Goal: Task Accomplishment & Management: Complete application form

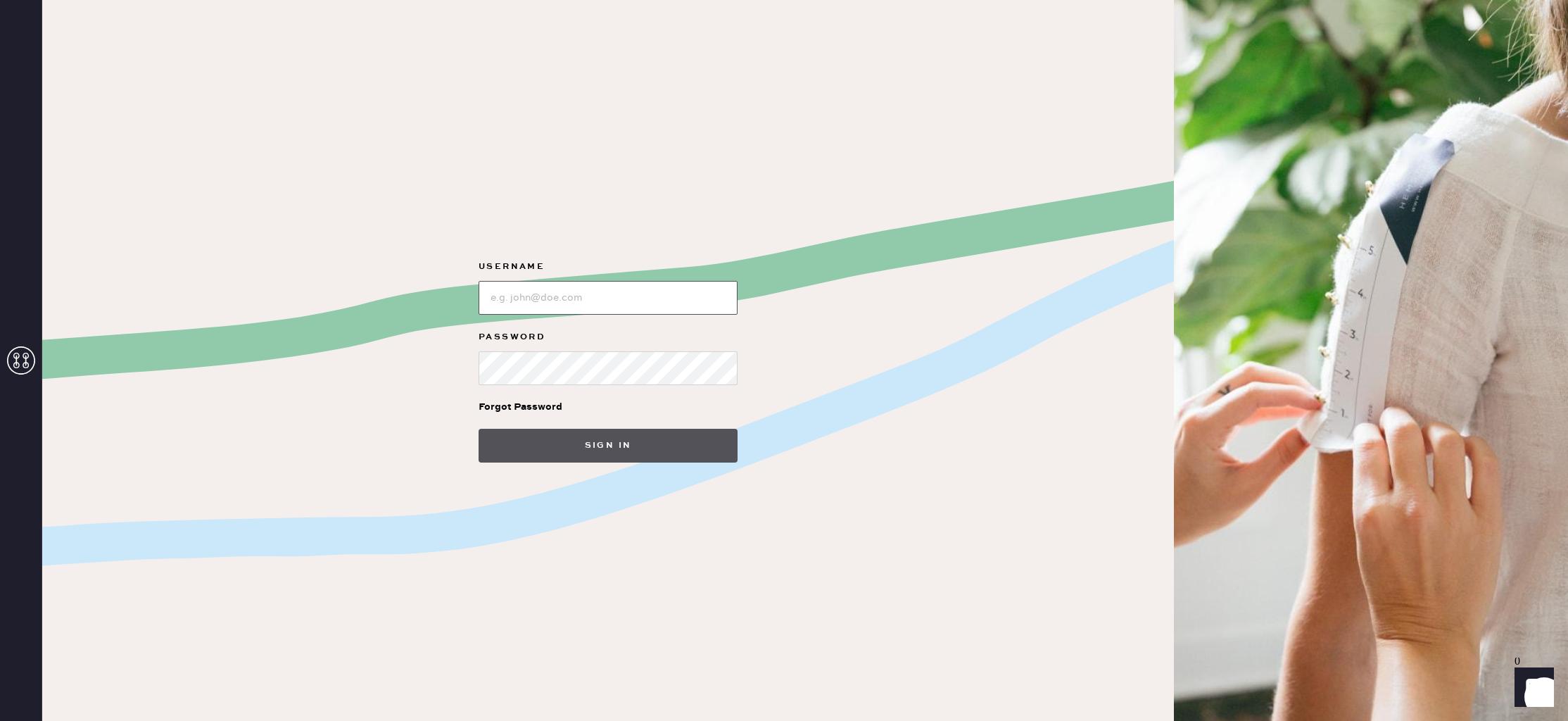
type input "reformationlajolla"
click at [616, 443] on button "Sign in" at bounding box center [608, 446] width 259 height 34
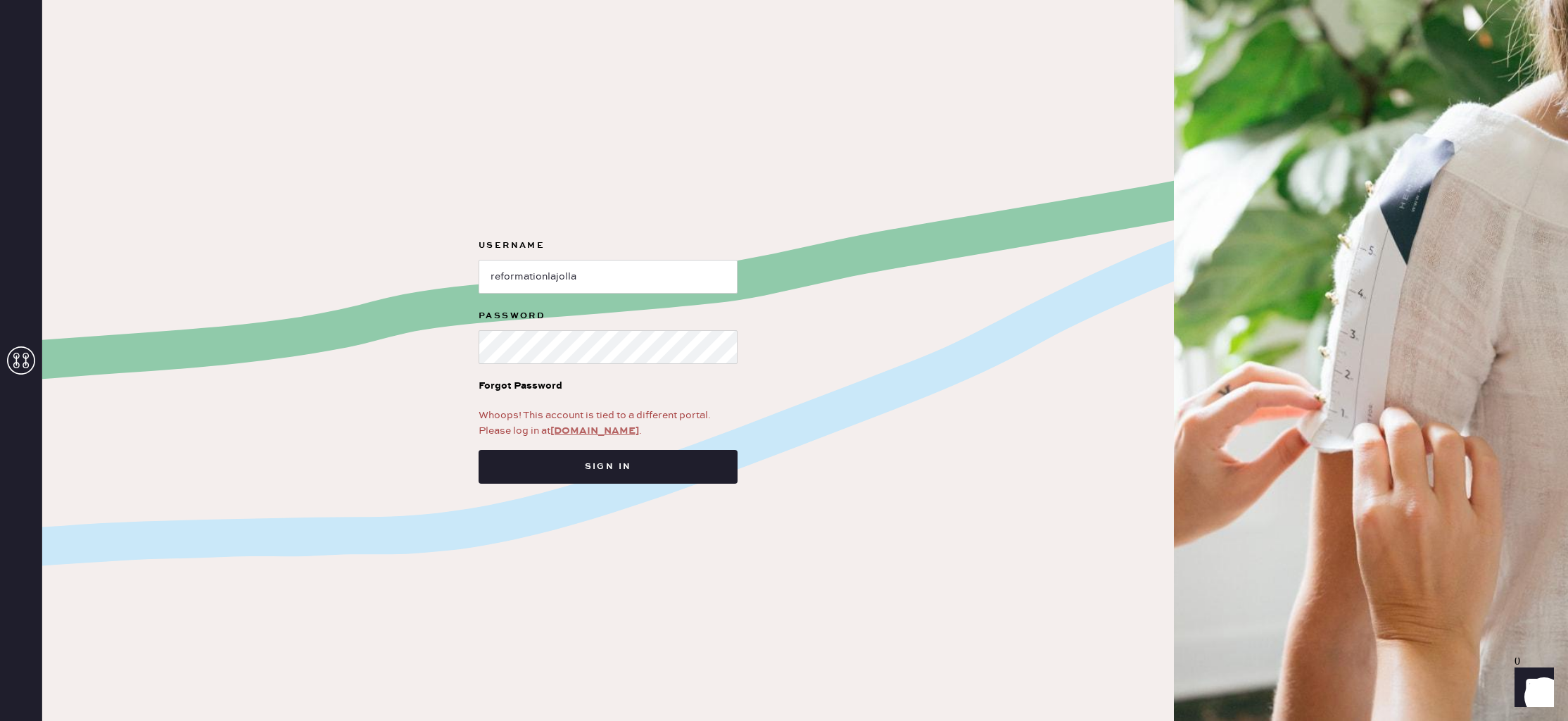
click at [604, 430] on link "app.hemster.co" at bounding box center [594, 431] width 89 height 13
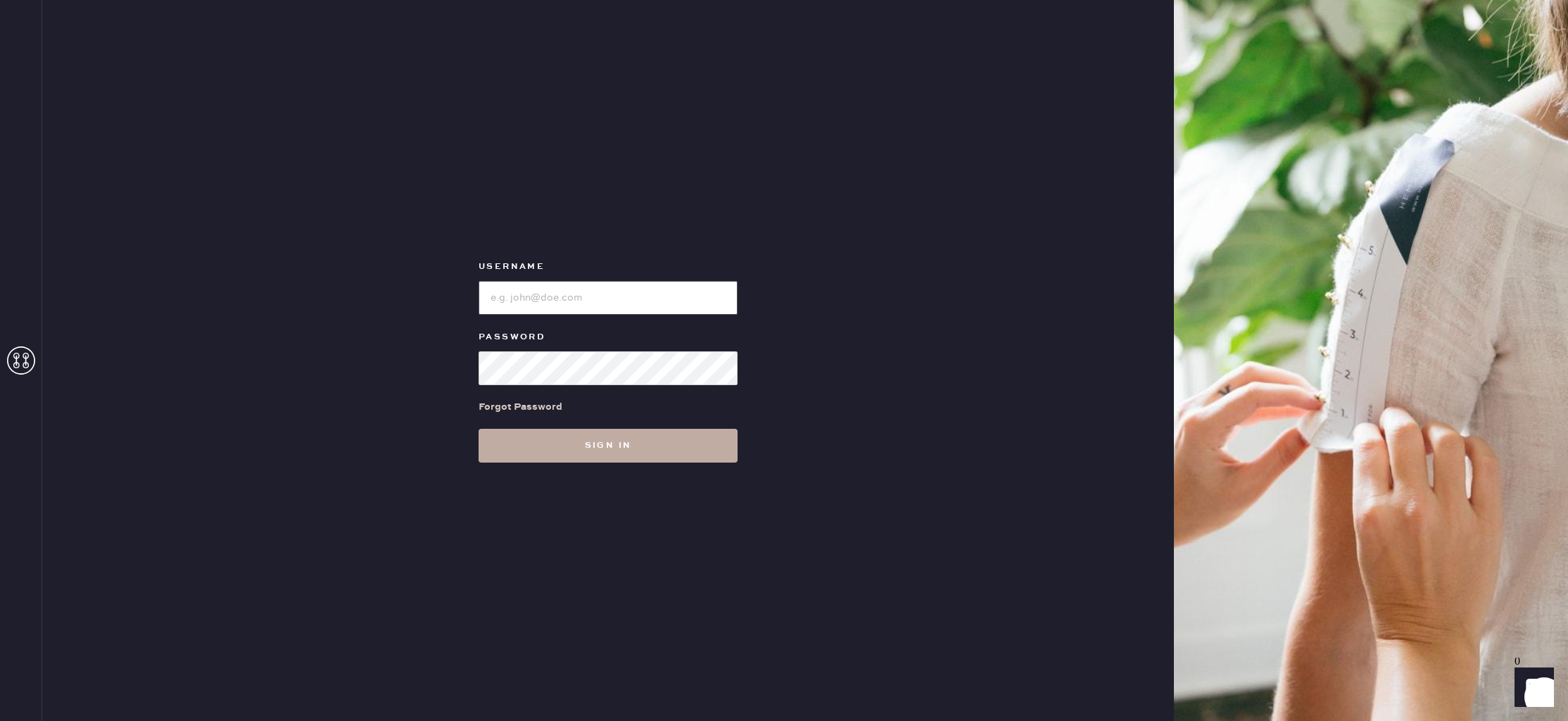
type input "reformationlajolla"
click at [622, 447] on button "Sign in" at bounding box center [608, 446] width 259 height 34
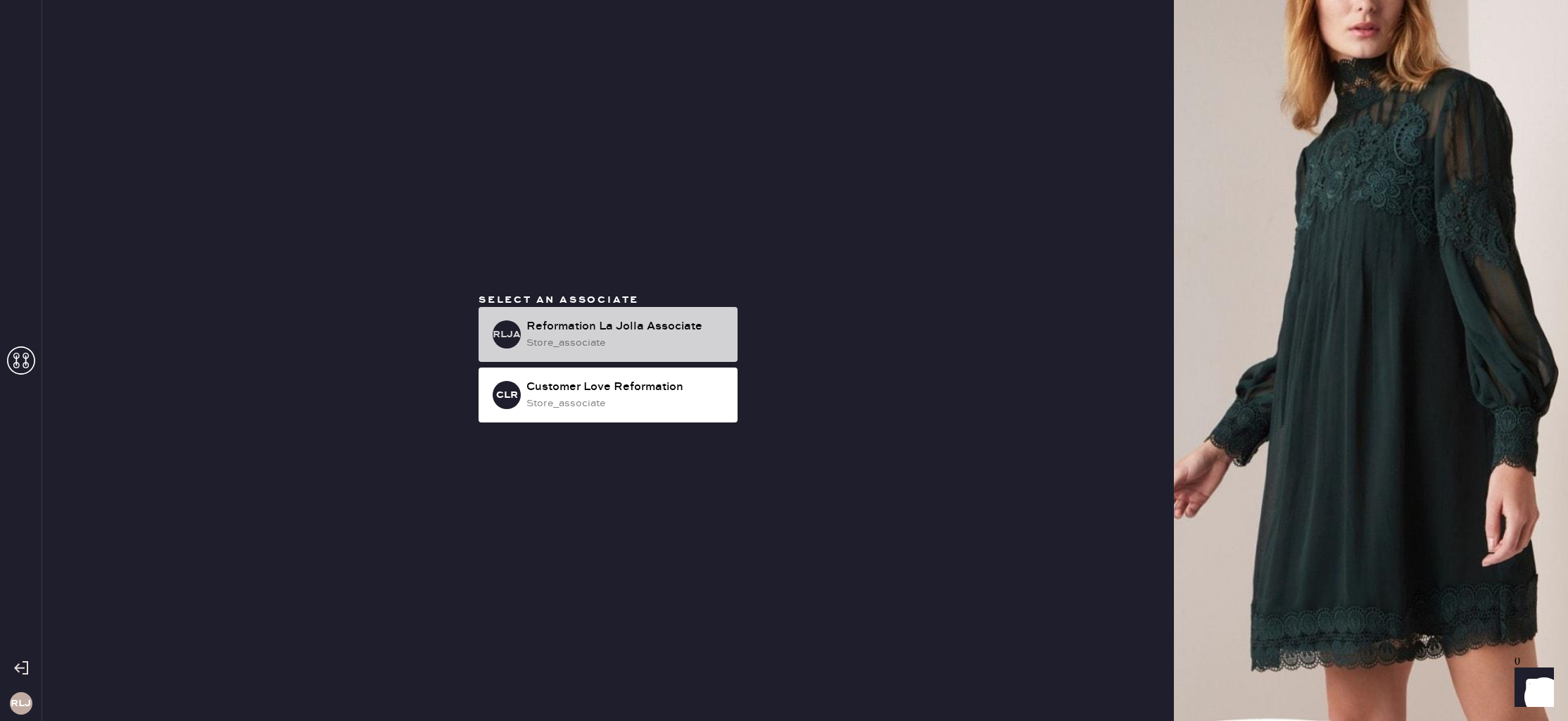
click at [660, 331] on div "Reformation La Jolla Associate" at bounding box center [627, 326] width 200 height 17
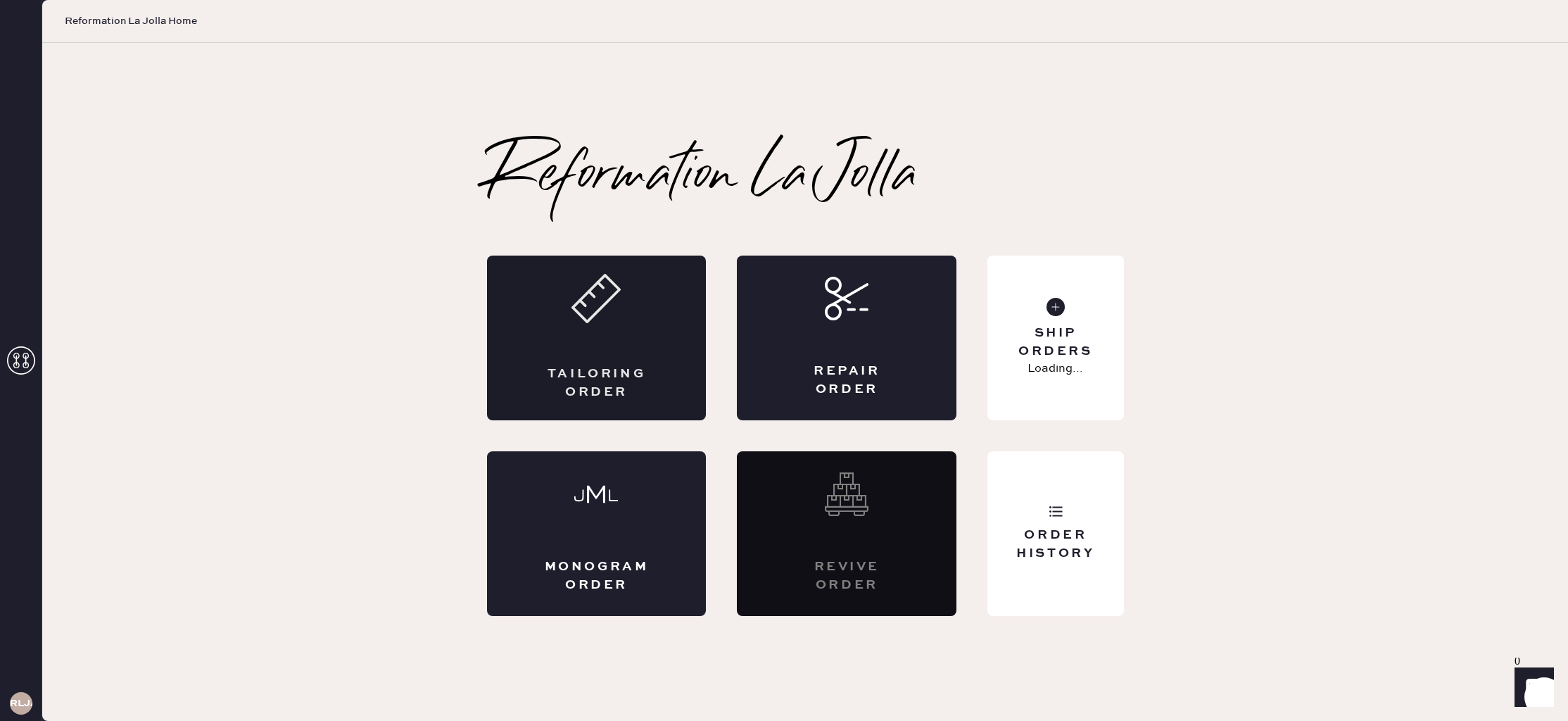
click at [621, 349] on div "Tailoring Order" at bounding box center [597, 338] width 220 height 165
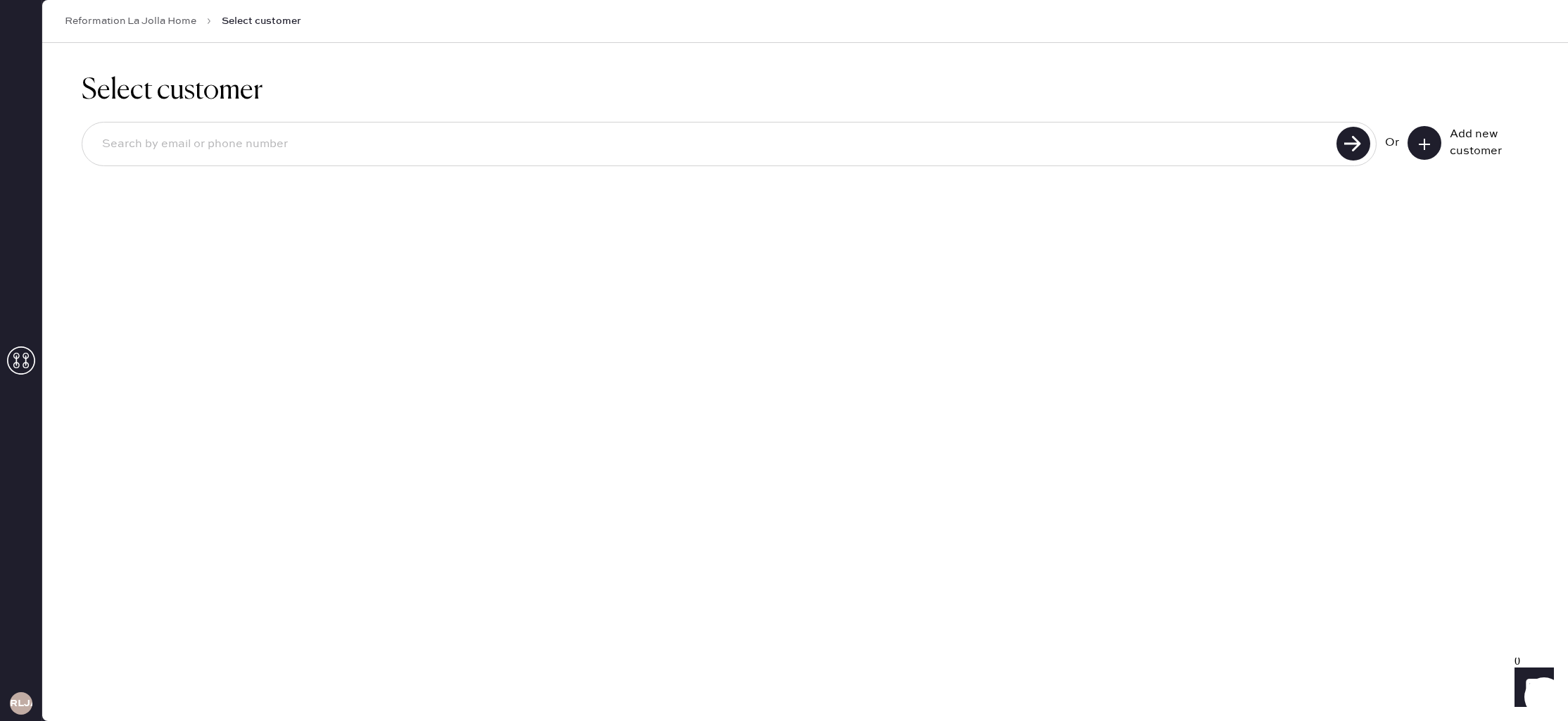
click at [515, 135] on input at bounding box center [711, 144] width 1241 height 32
type input "m"
type input "8314928047"
click at [1433, 139] on button at bounding box center [1424, 142] width 34 height 34
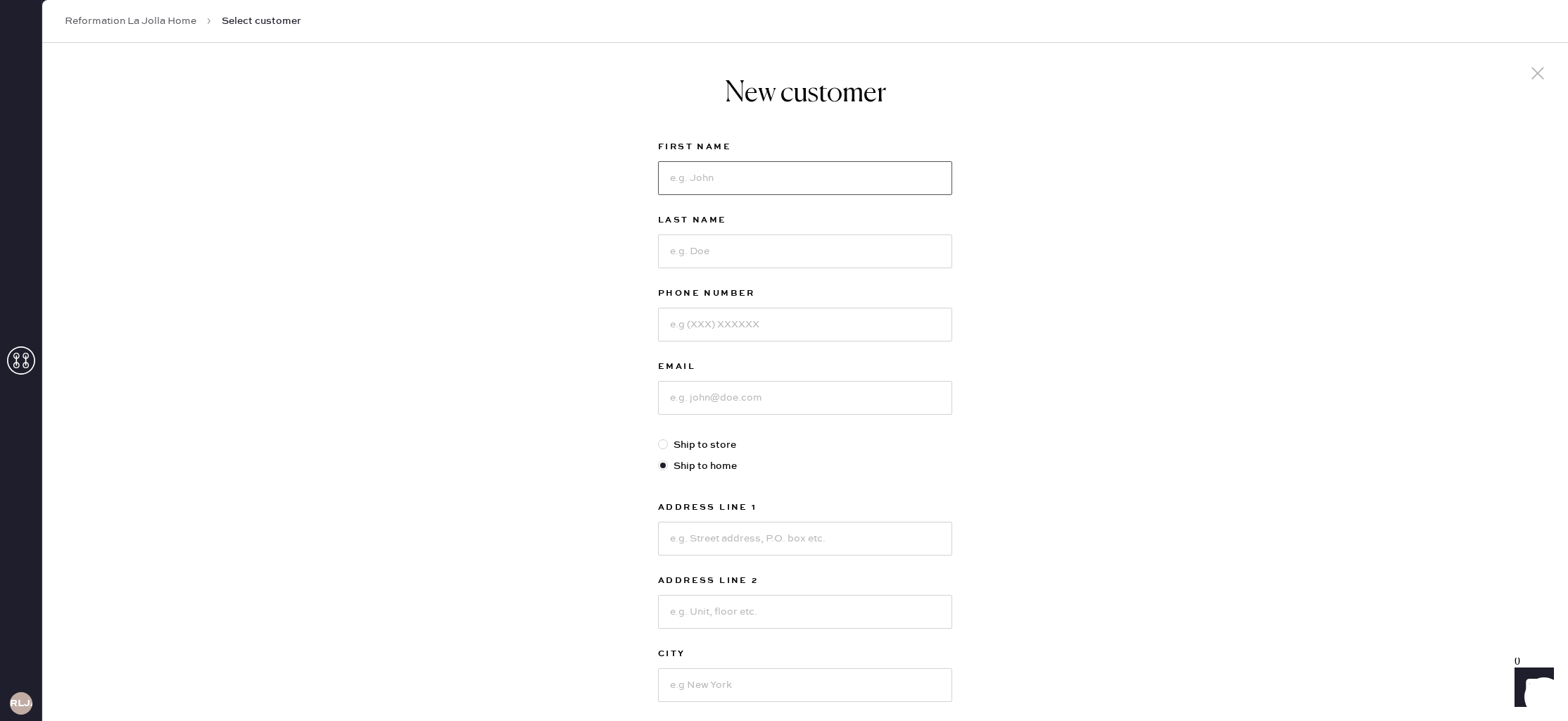
click at [802, 167] on input at bounding box center [805, 178] width 294 height 34
type input "[PERSON_NAME]"
click at [792, 242] on input at bounding box center [805, 251] width 294 height 34
type input "[PERSON_NAME]"
click at [794, 324] on input at bounding box center [805, 324] width 294 height 34
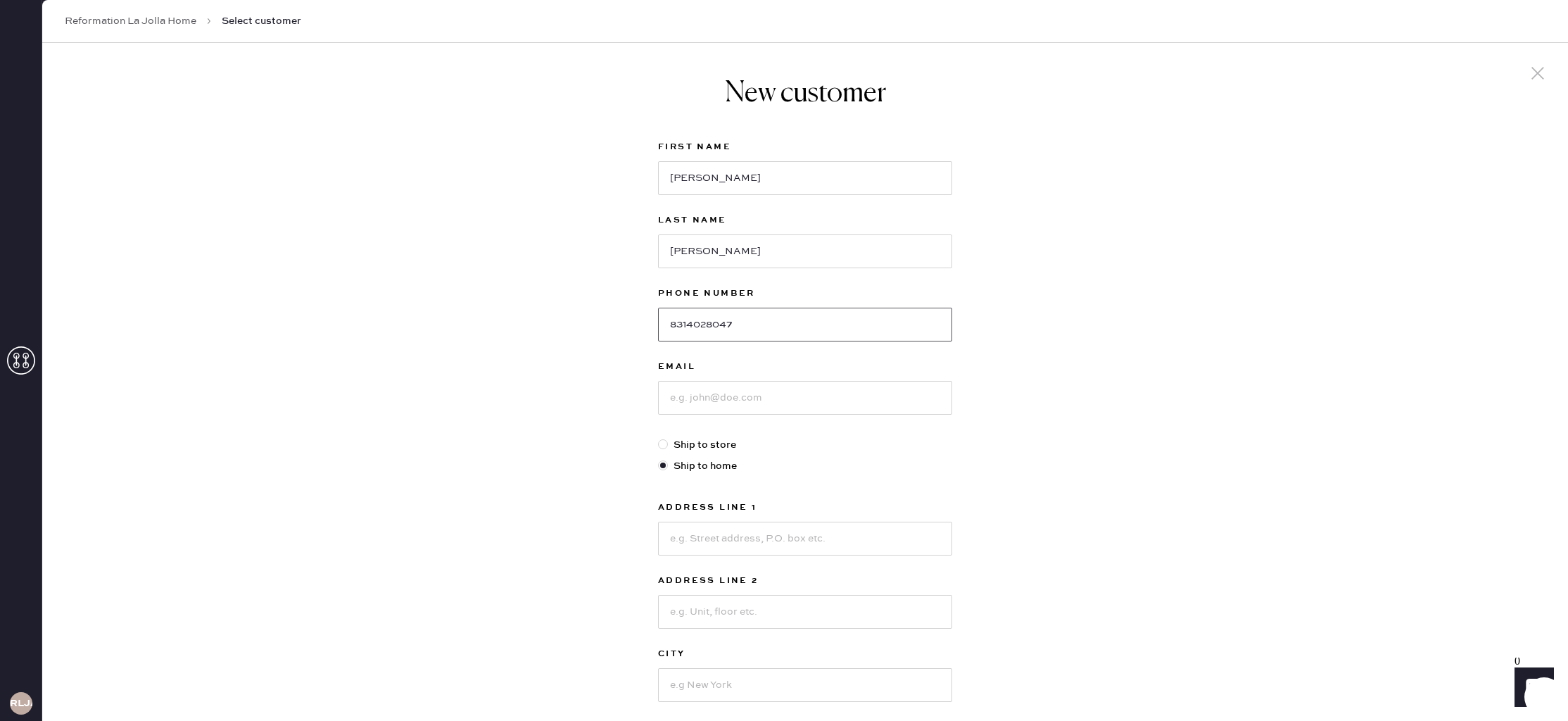
type input "8314028047"
click at [789, 392] on input at bounding box center [805, 397] width 294 height 34
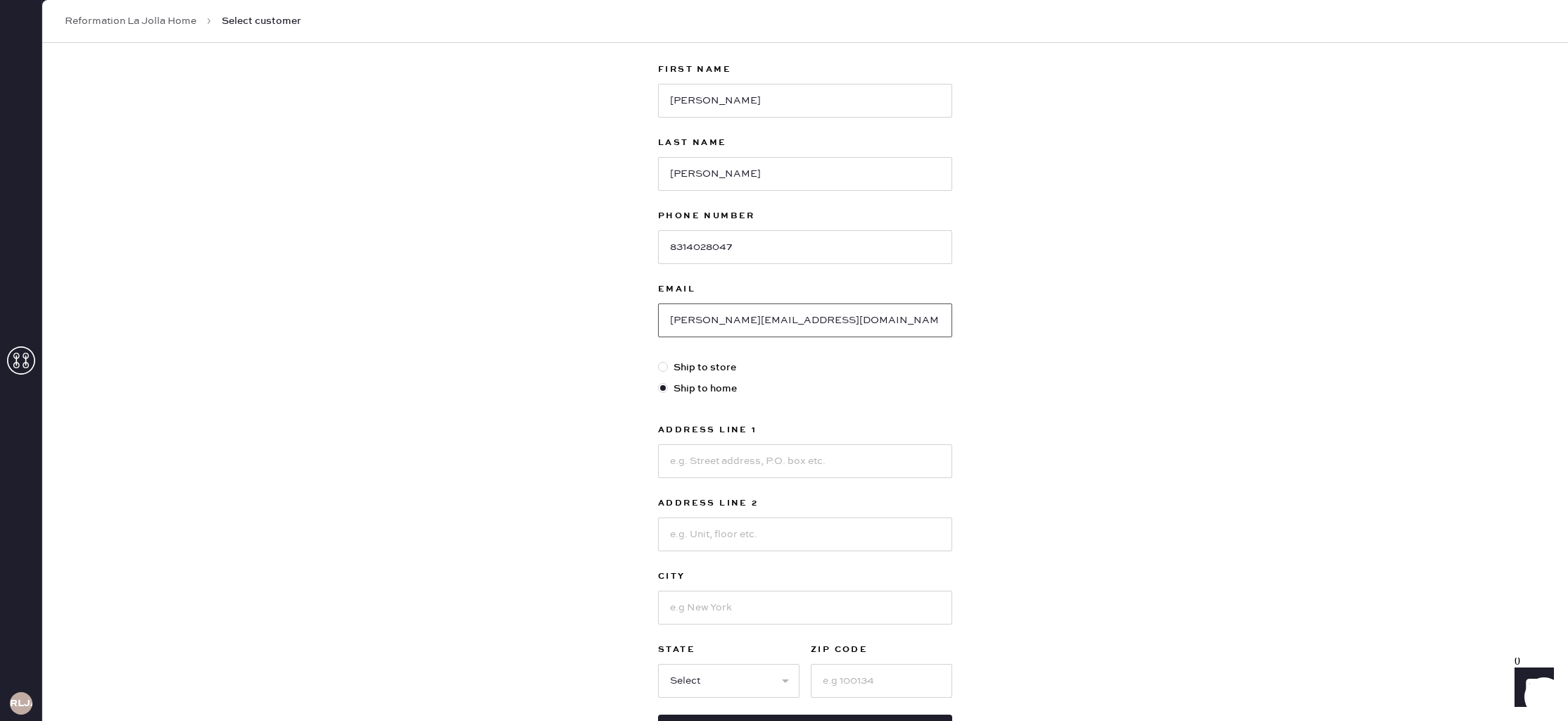
scroll to position [102, 0]
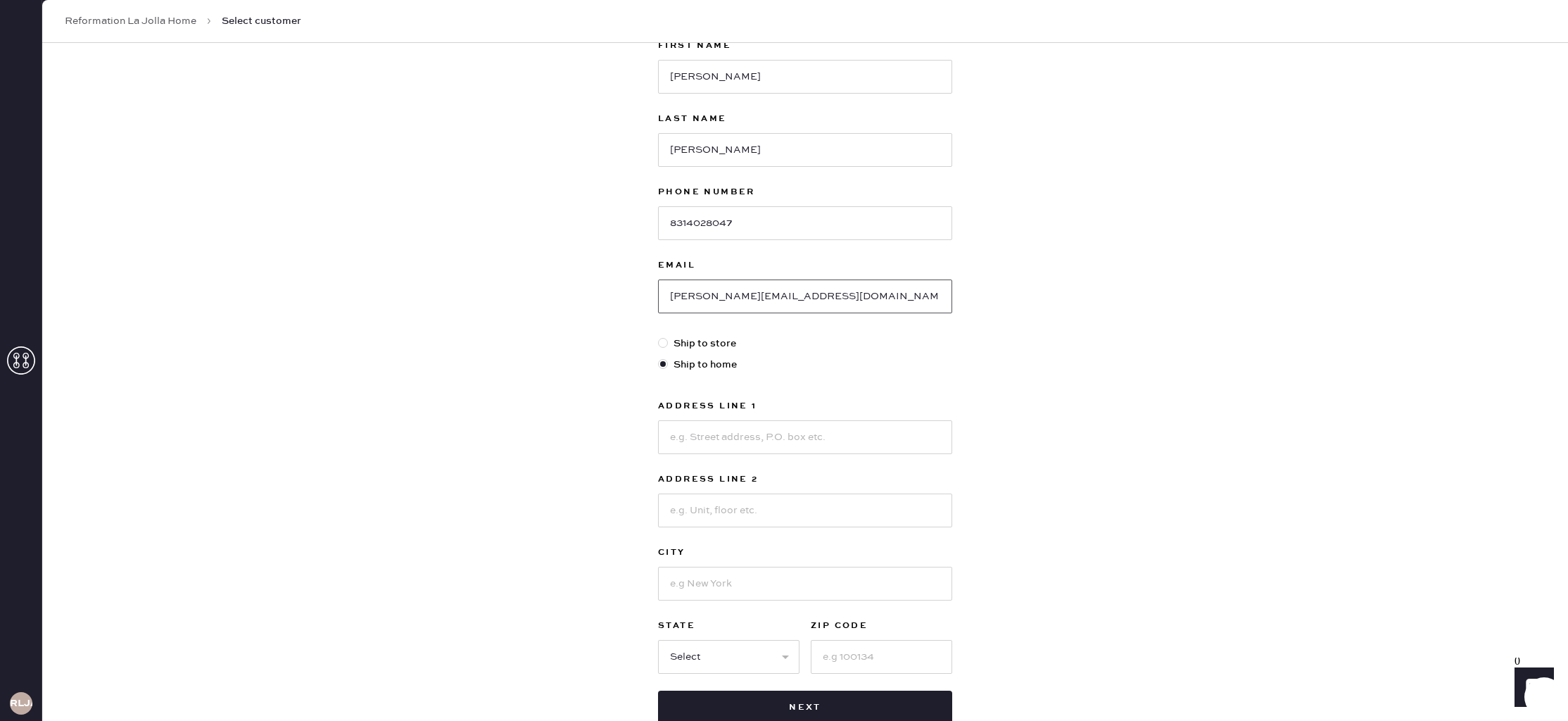
type input "[PERSON_NAME][EMAIL_ADDRESS][DOMAIN_NAME]"
click at [773, 436] on input at bounding box center [805, 437] width 294 height 34
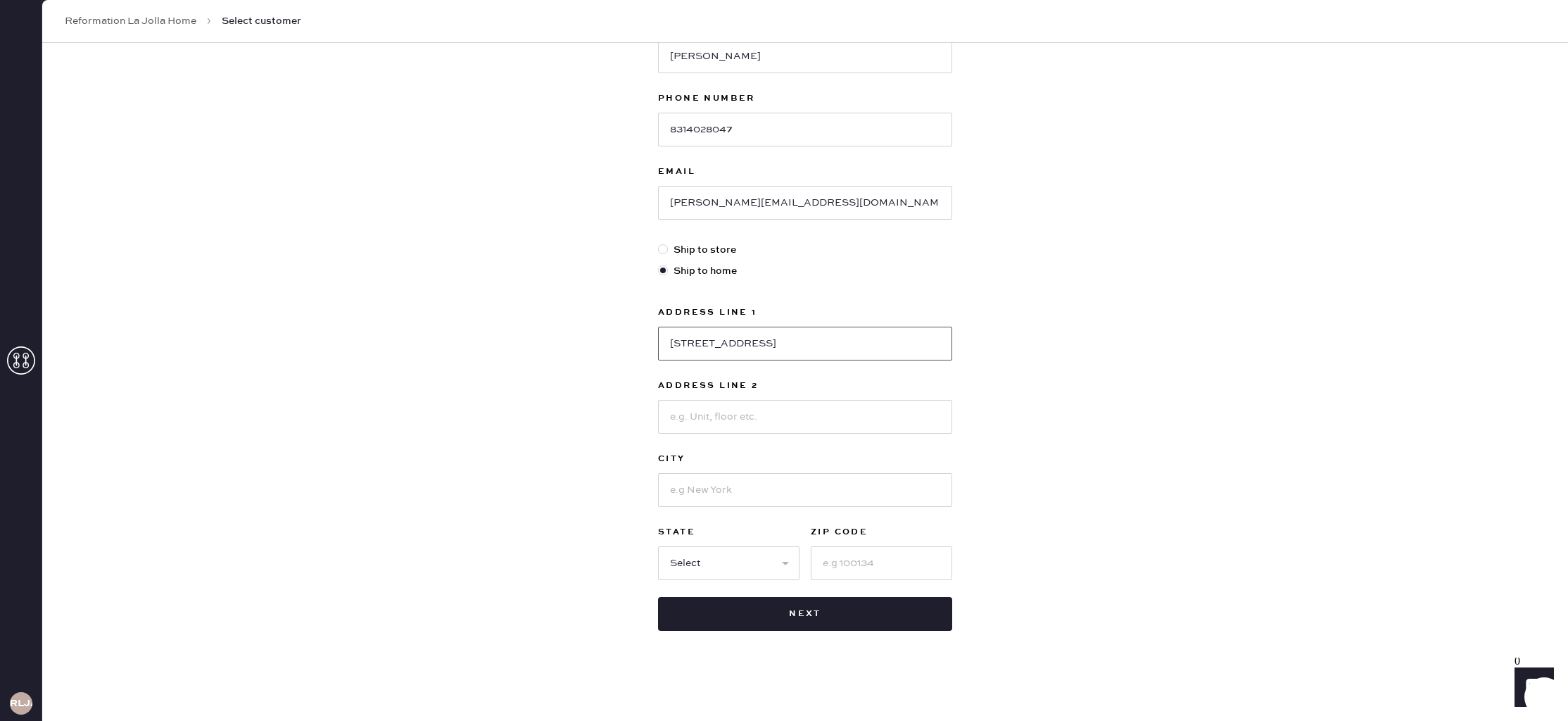
scroll to position [194, 0]
type input "[STREET_ADDRESS]"
click at [700, 420] on input at bounding box center [805, 417] width 294 height 34
type input "Apt 426"
click at [697, 486] on input at bounding box center [805, 490] width 294 height 34
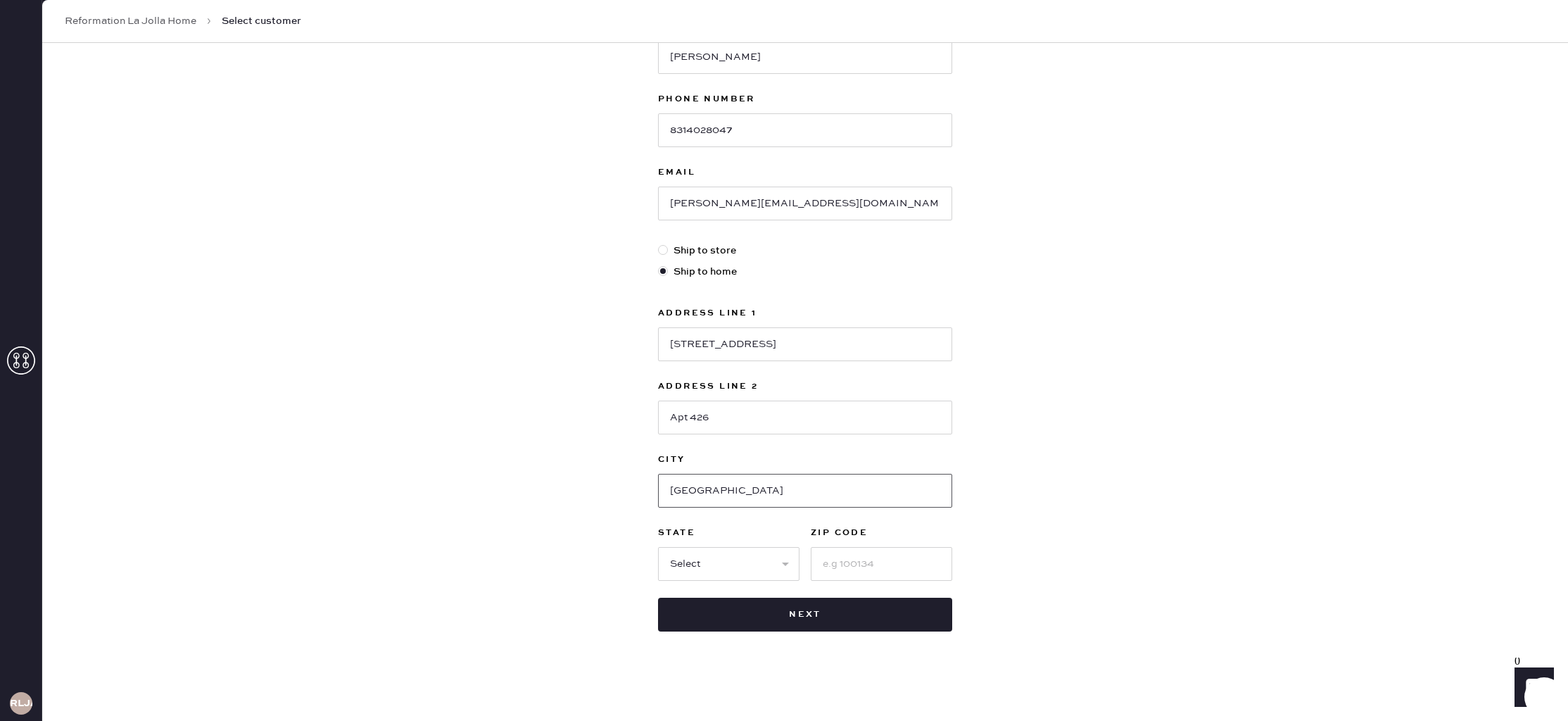
type input "[GEOGRAPHIC_DATA]"
click at [888, 563] on input at bounding box center [882, 564] width 142 height 34
type input "92075"
drag, startPoint x: 1057, startPoint y: 486, endPoint x: 840, endPoint y: 553, distance: 227.1
click at [1053, 487] on div "New customer First Name [PERSON_NAME] Last Name [PERSON_NAME] Phone Number [PHO…" at bounding box center [805, 285] width 1526 height 873
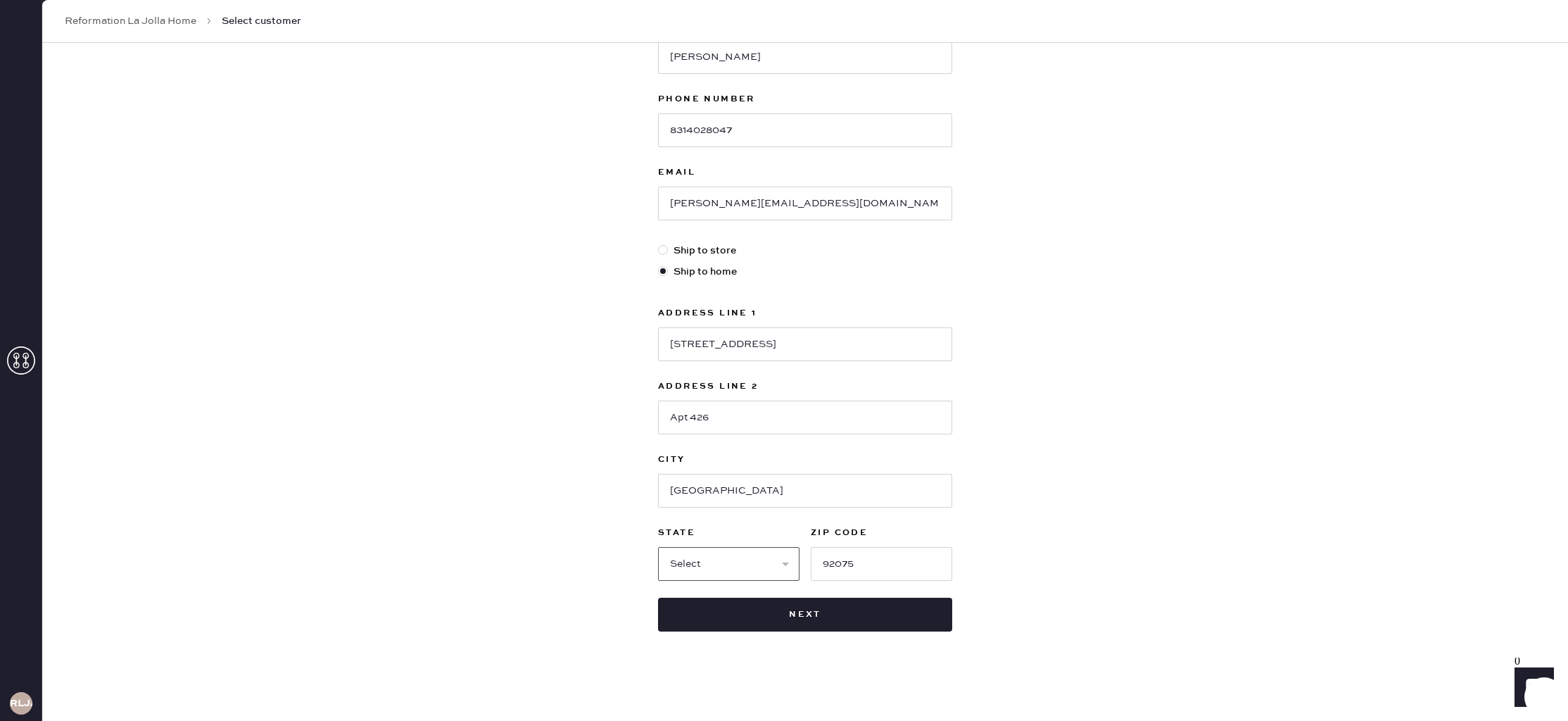
click at [742, 562] on select "Select AK AL AR AZ CA CO CT [GEOGRAPHIC_DATA] DE FL [GEOGRAPHIC_DATA] HI [GEOGR…" at bounding box center [729, 564] width 142 height 34
select select "CA"
click at [658, 547] on select "Select AK AL AR AZ CA CO CT [GEOGRAPHIC_DATA] DE FL [GEOGRAPHIC_DATA] HI [GEOGR…" at bounding box center [729, 564] width 142 height 34
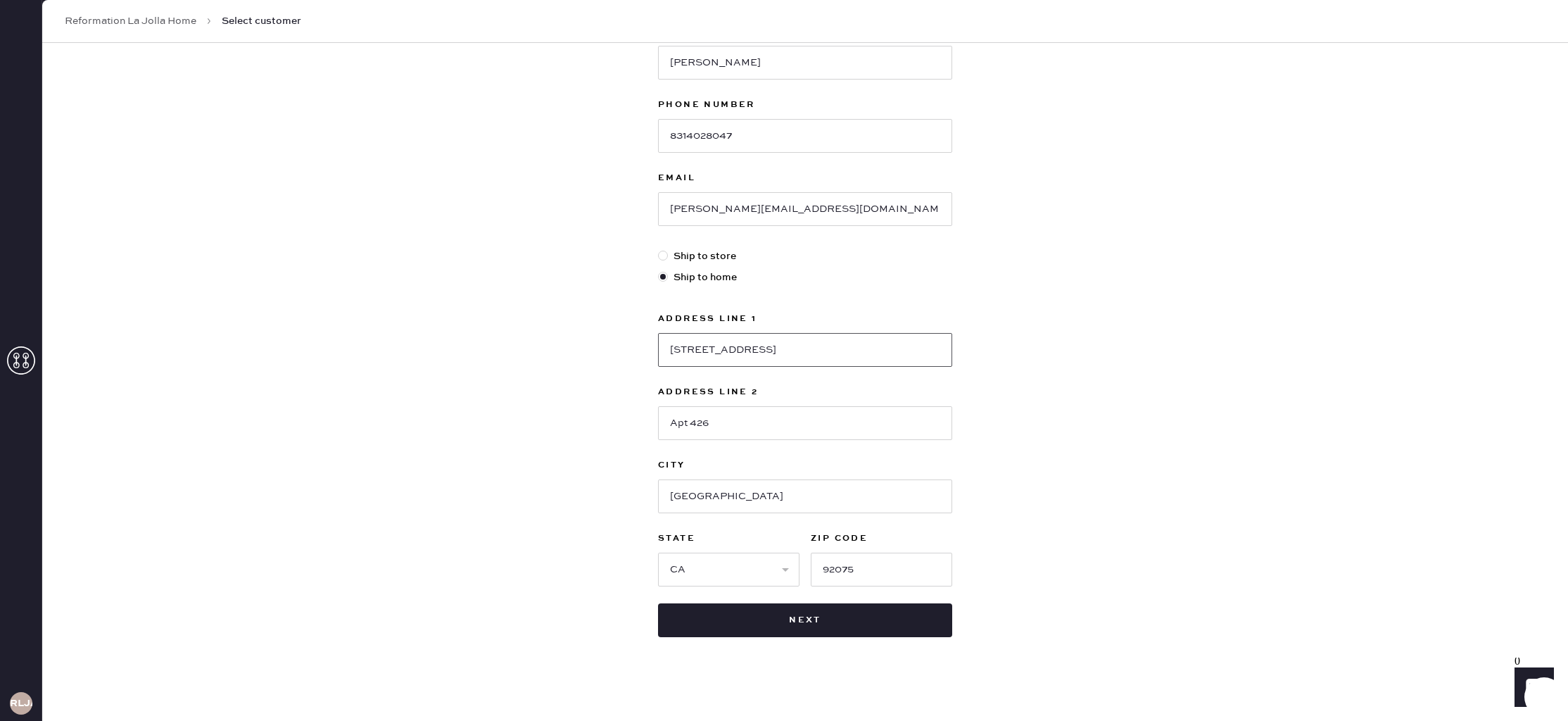
click at [798, 340] on input "[STREET_ADDRESS]" at bounding box center [805, 349] width 294 height 34
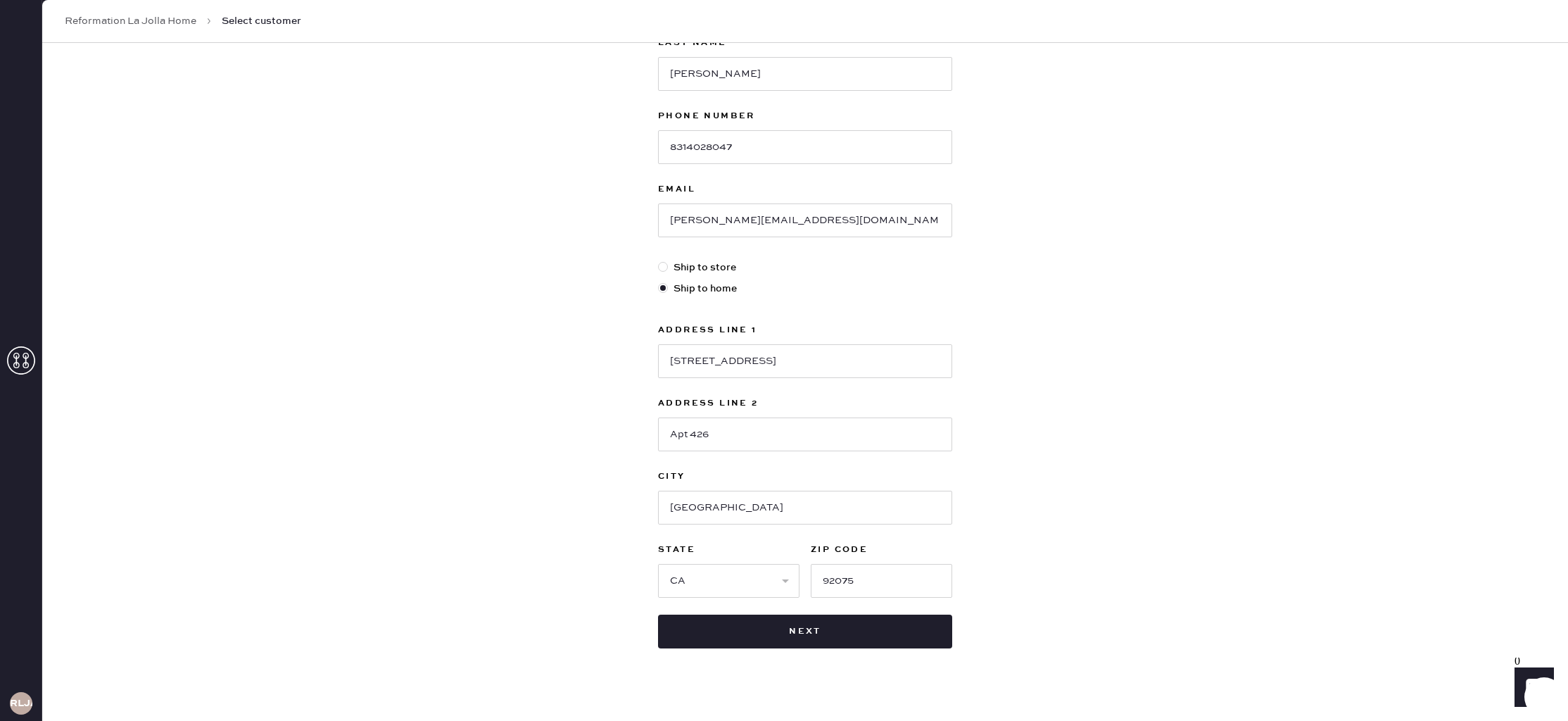
click at [1109, 347] on div "New customer First Name [PERSON_NAME] Last Name [PERSON_NAME] Phone Number [PHO…" at bounding box center [805, 301] width 1526 height 873
click at [820, 627] on button "Next" at bounding box center [805, 631] width 294 height 34
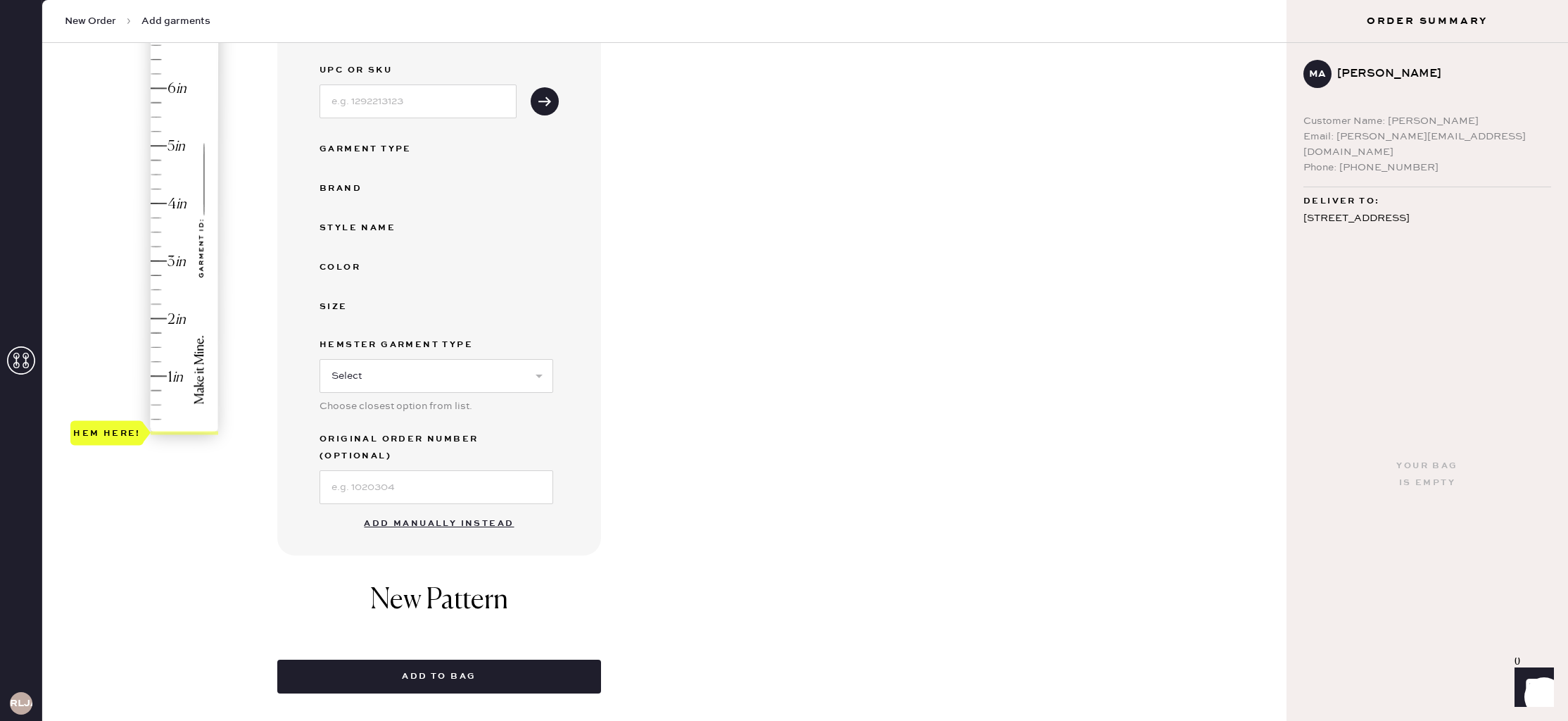
scroll to position [235, 0]
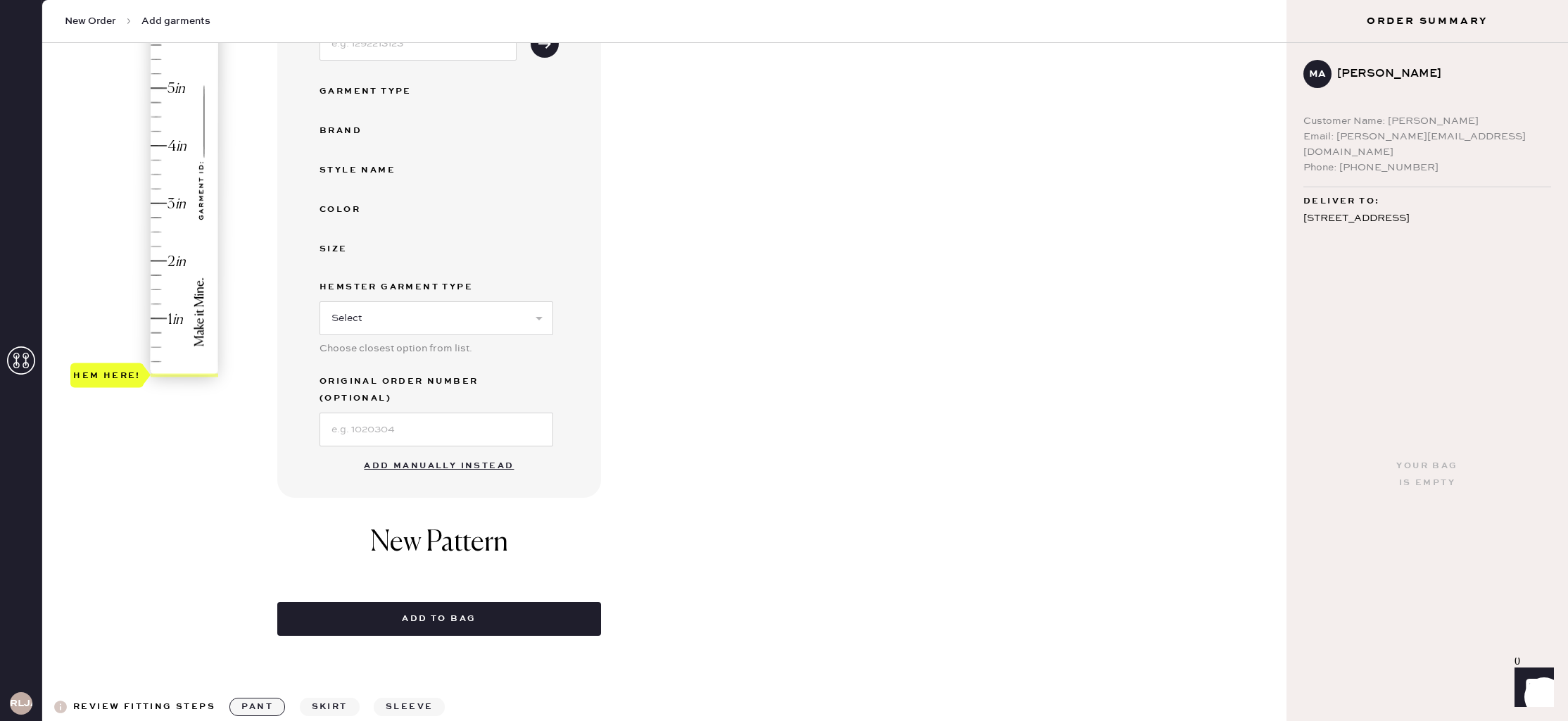
click at [460, 452] on button "Add manually instead" at bounding box center [439, 466] width 167 height 28
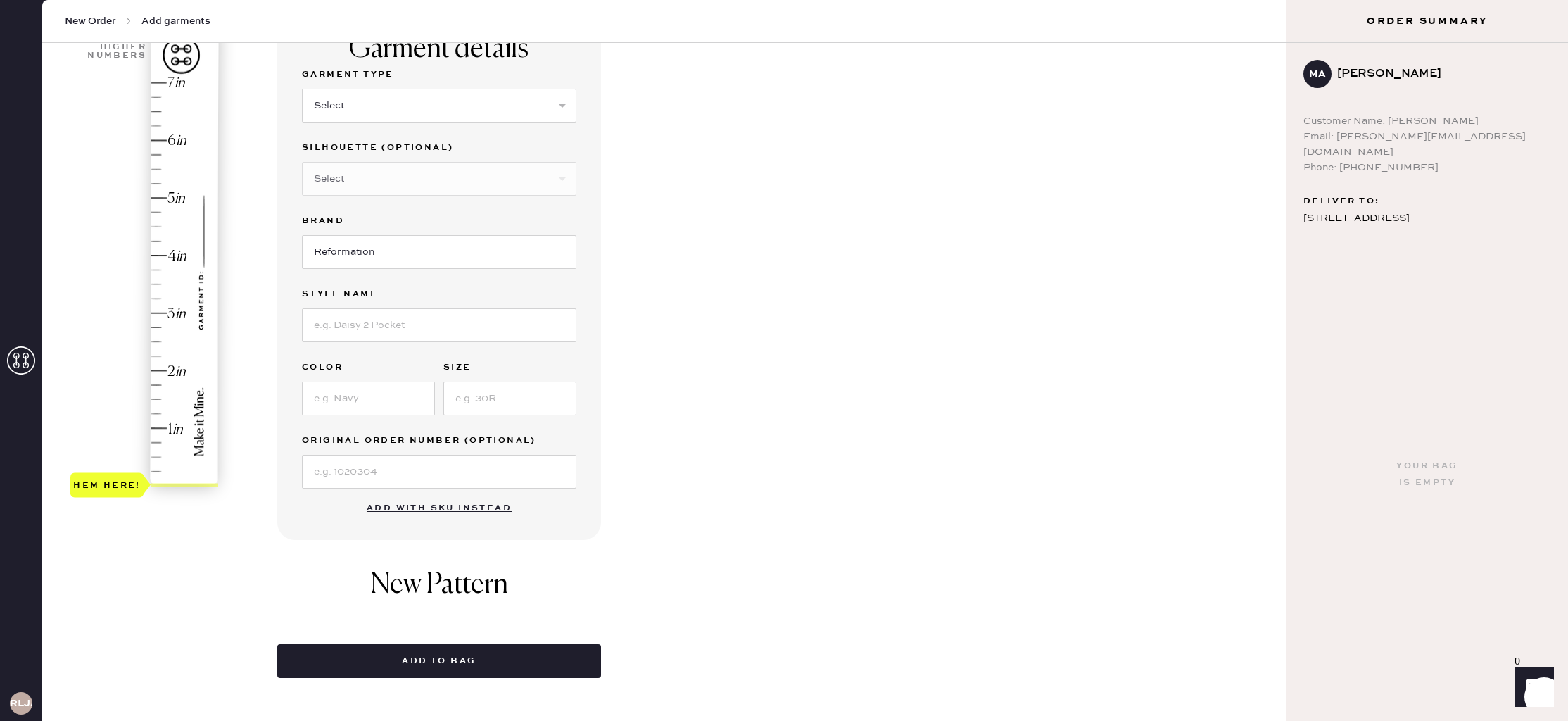
scroll to position [57, 0]
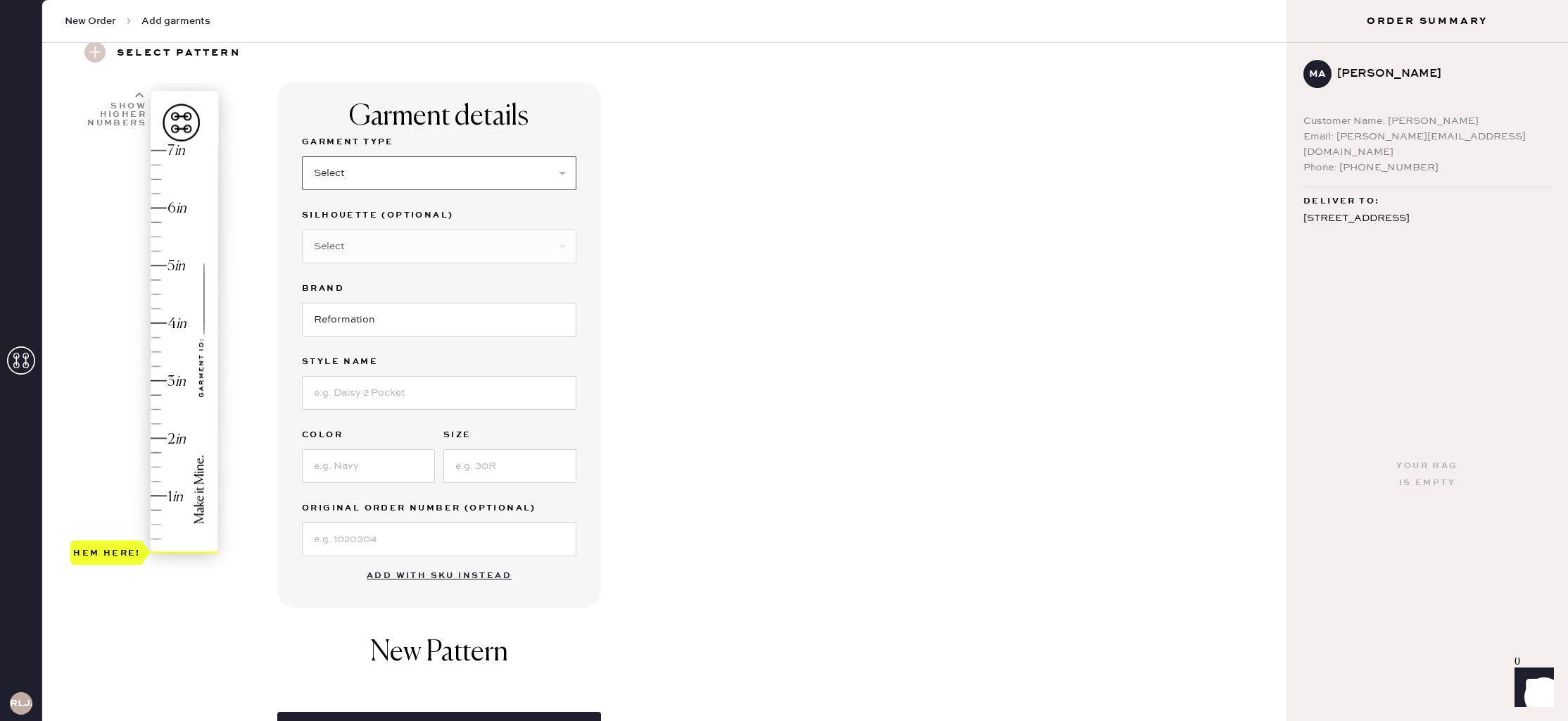
click at [455, 183] on select "Select Basic Skirt Jeans Leggings Pants Shorts Basic Sleeved Dress Basic Sleeve…" at bounding box center [439, 173] width 275 height 34
select select "2"
click at [302, 157] on select "Select Basic Skirt Jeans Leggings Pants Shorts Basic Sleeved Dress Basic Sleeve…" at bounding box center [439, 173] width 275 height 34
click at [412, 386] on input at bounding box center [439, 392] width 275 height 34
type input "[PERSON_NAME] Rise Slouchy Wide Leg Jeans"
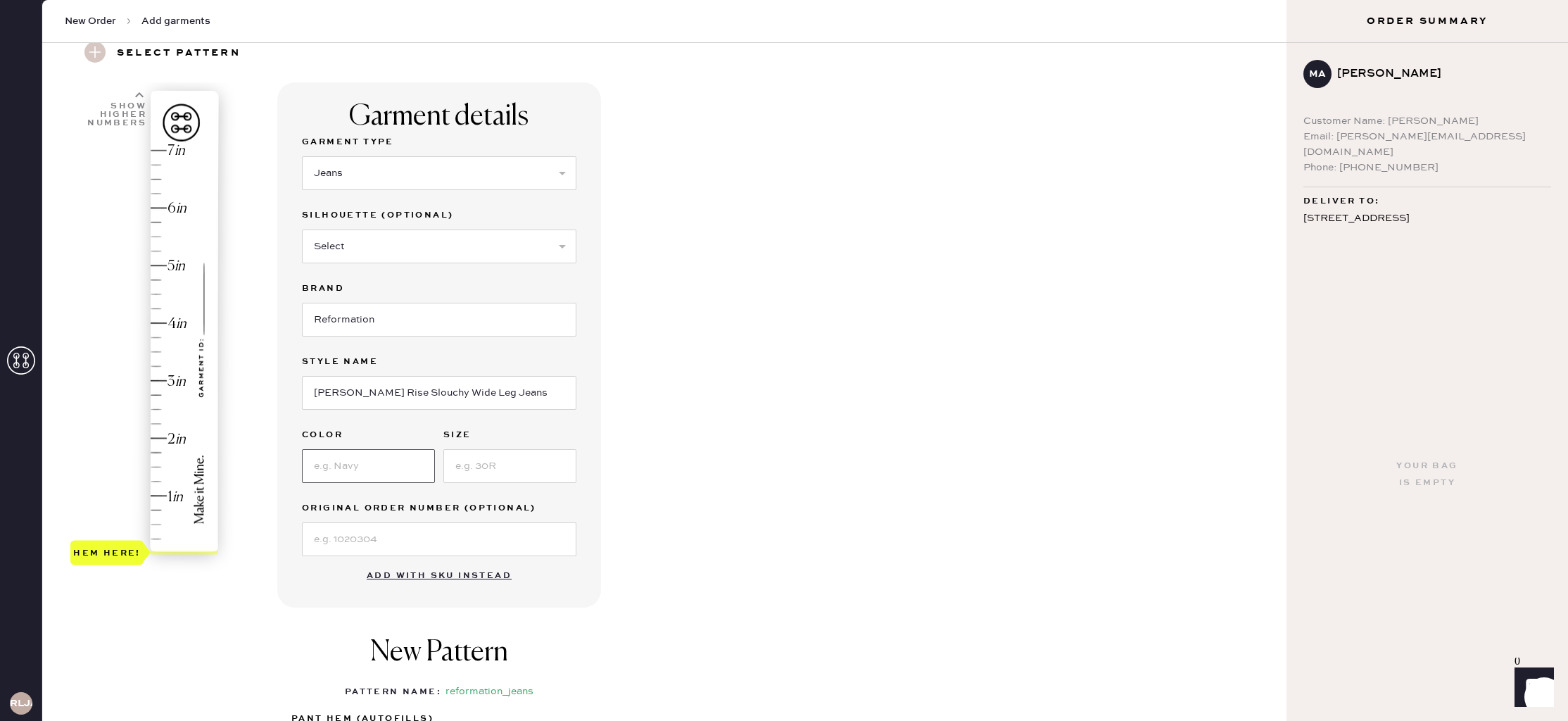
click at [383, 465] on input at bounding box center [368, 465] width 133 height 34
type input "[PERSON_NAME]"
click at [488, 460] on input at bounding box center [509, 465] width 133 height 34
type input "26"
click at [414, 532] on input at bounding box center [439, 538] width 275 height 34
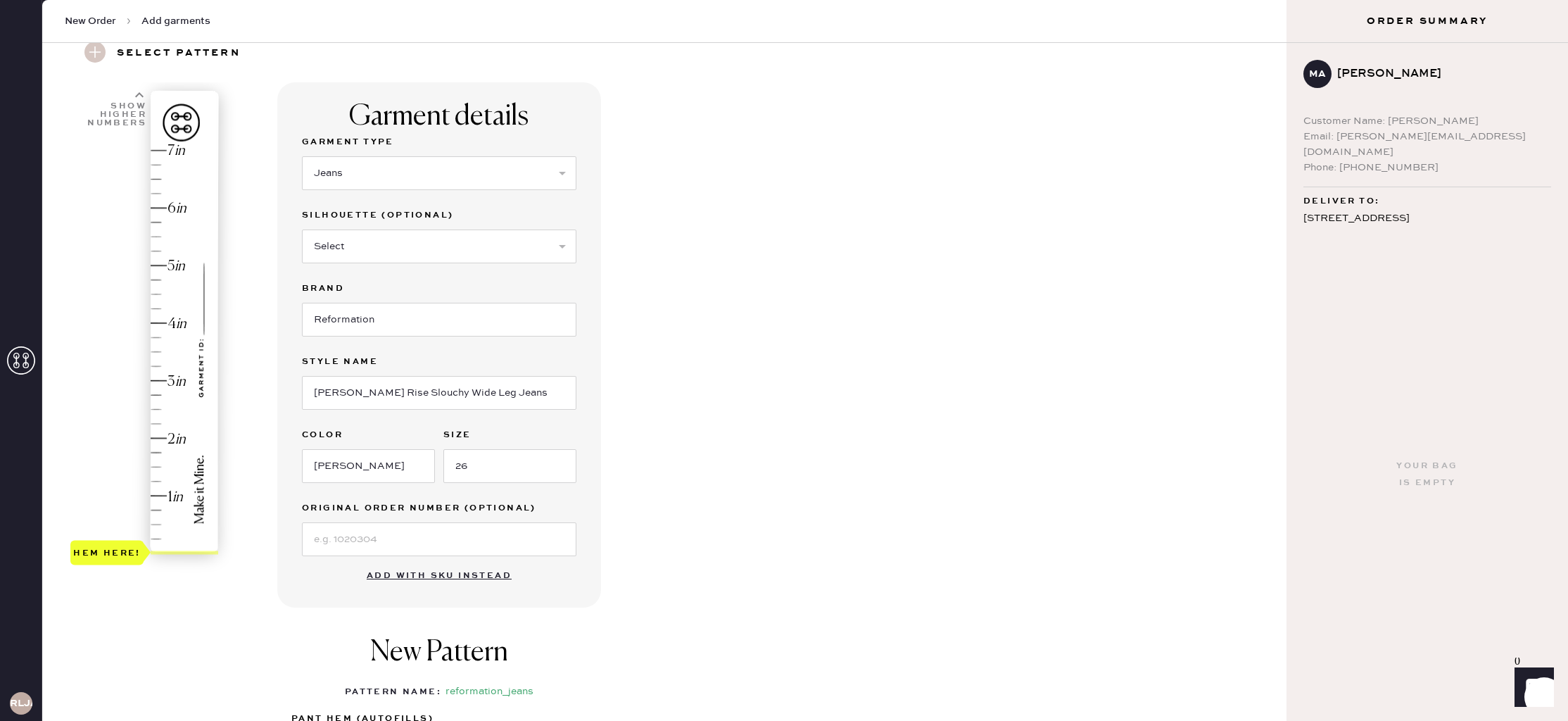
type input "2"
click at [160, 435] on div "Hem here!" at bounding box center [145, 352] width 150 height 416
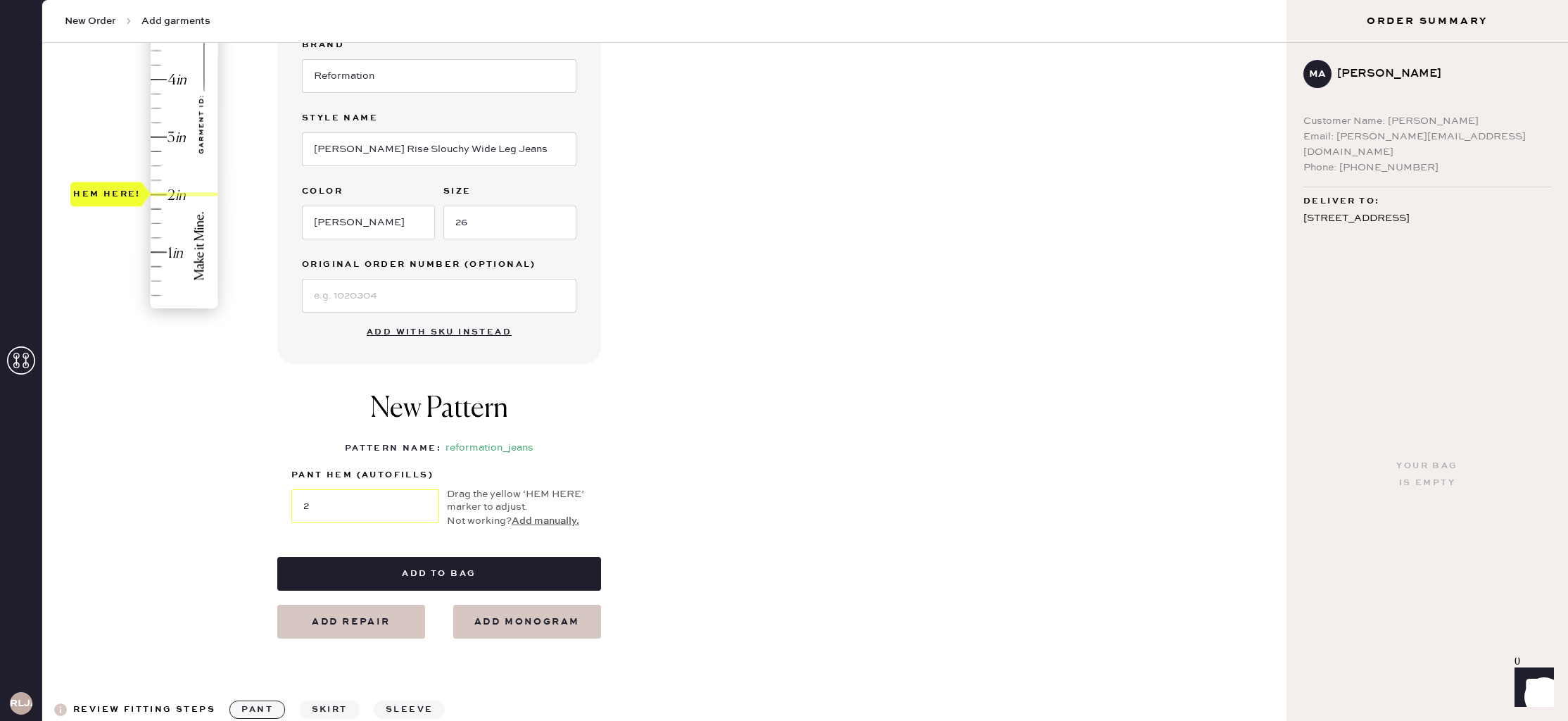
scroll to position [301, 0]
click at [455, 562] on button "Add to bag" at bounding box center [438, 574] width 324 height 34
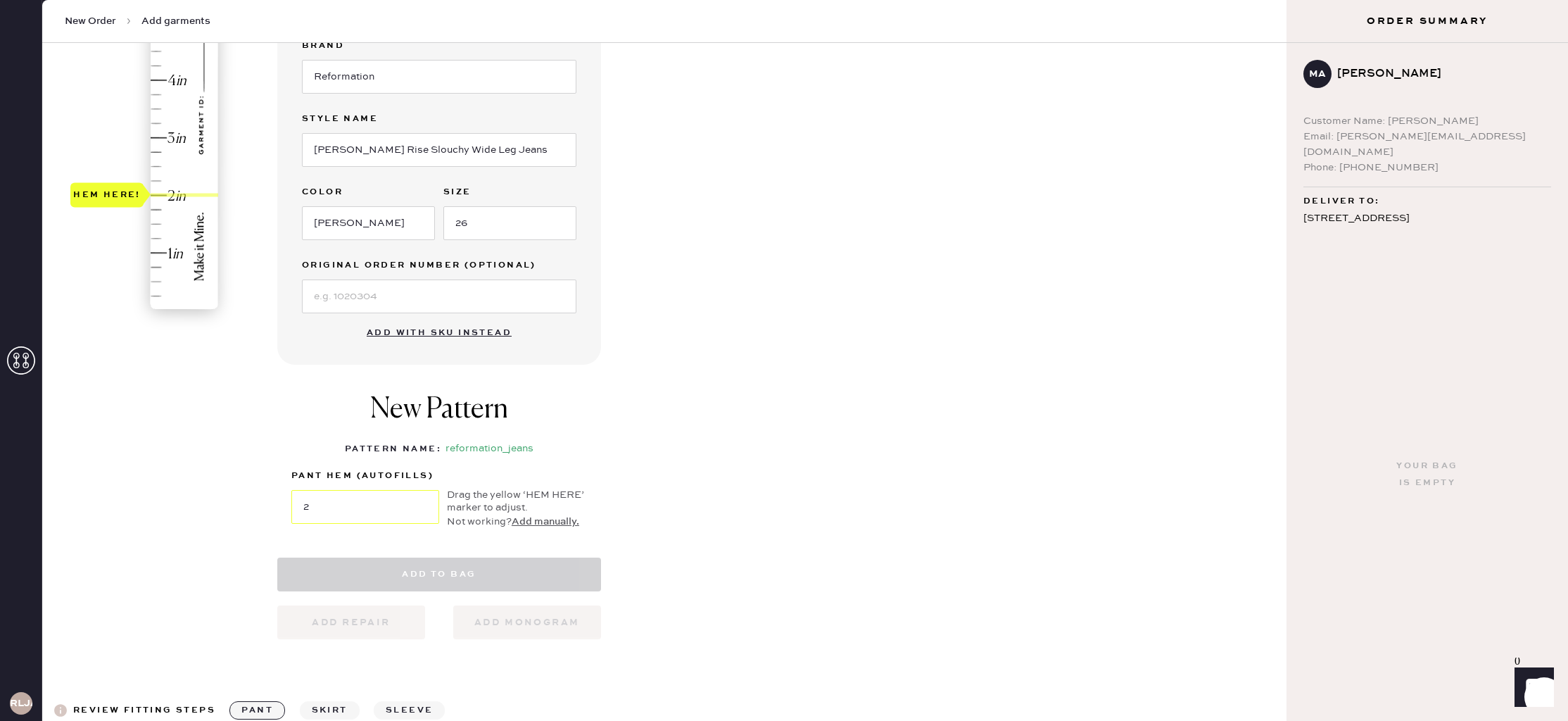
scroll to position [300, 0]
select select "2"
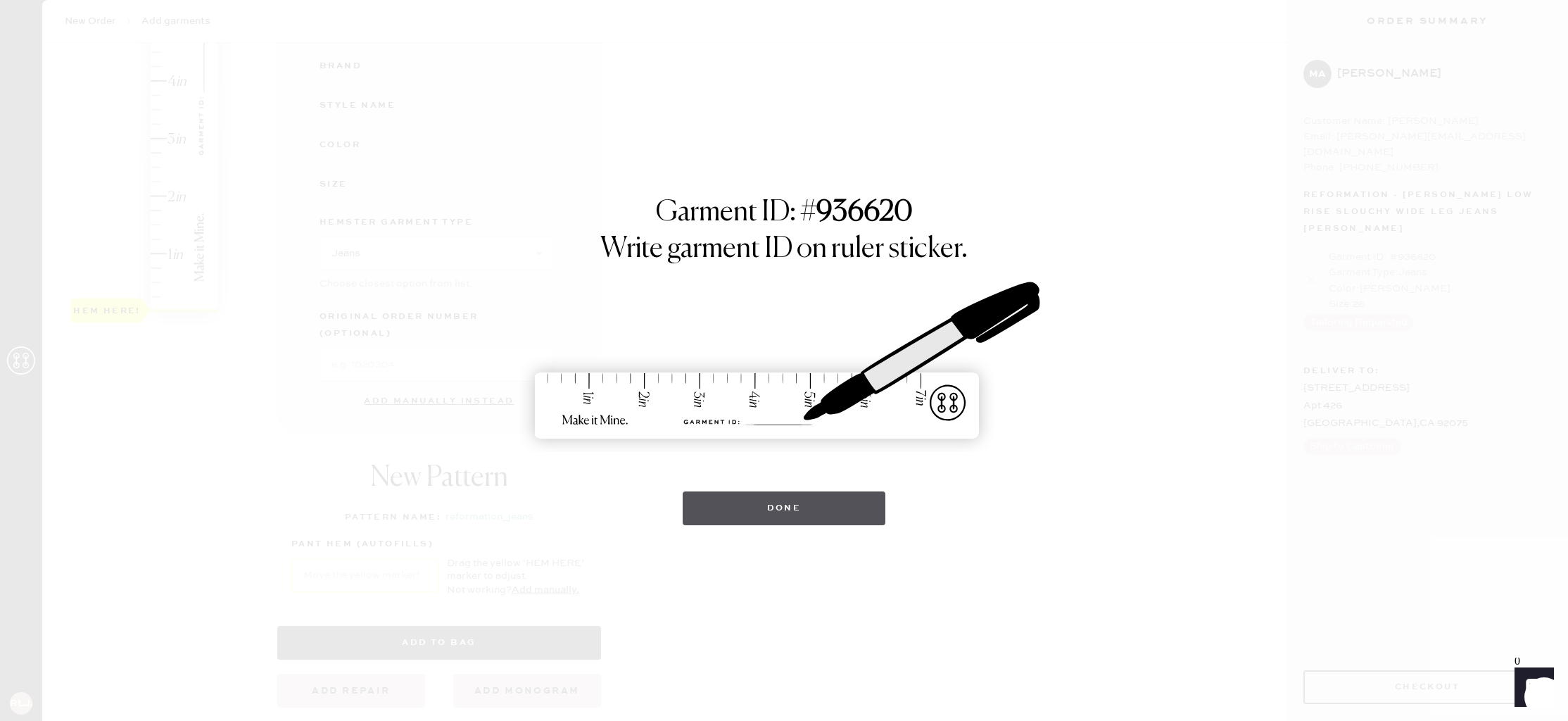
click at [708, 500] on button "Done" at bounding box center [784, 508] width 203 height 34
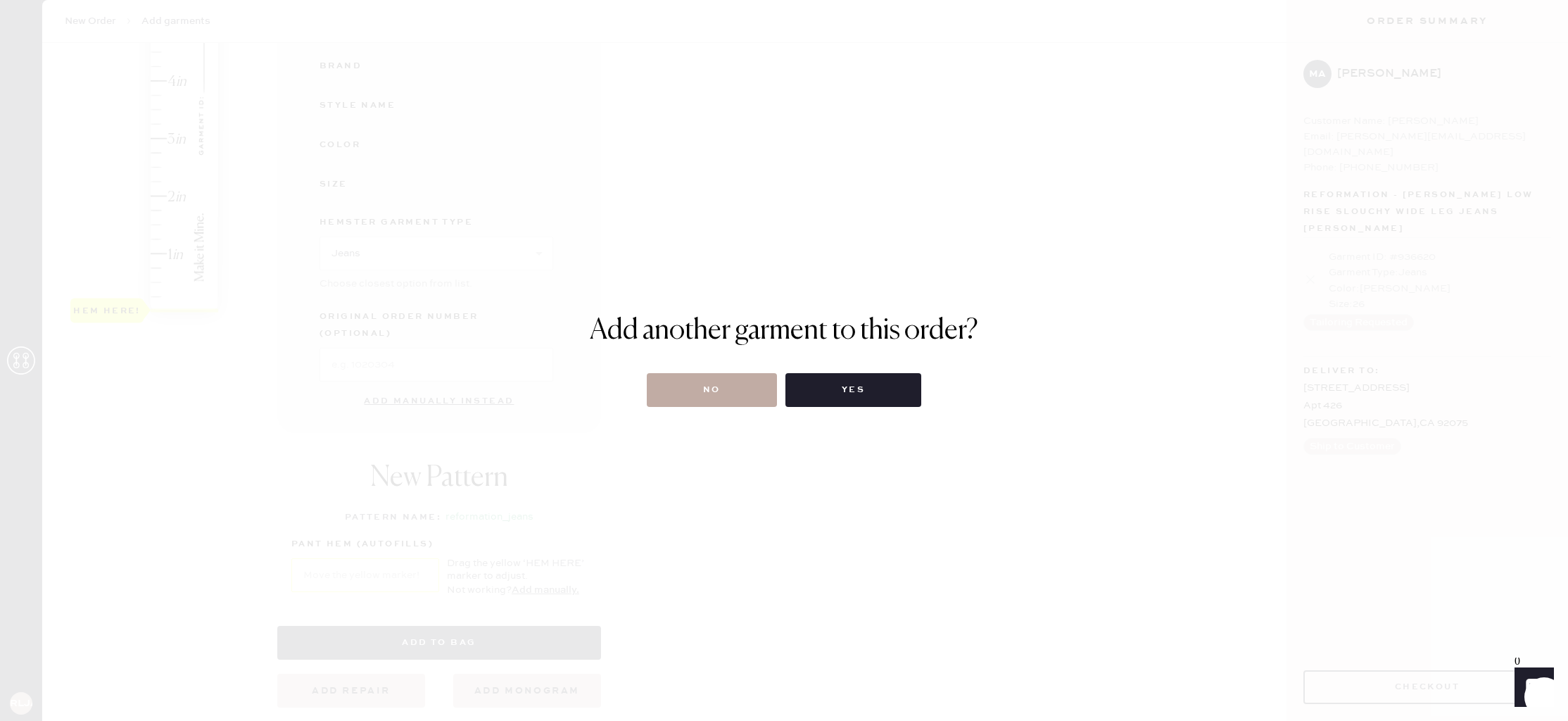
click at [734, 393] on button "No" at bounding box center [712, 390] width 130 height 34
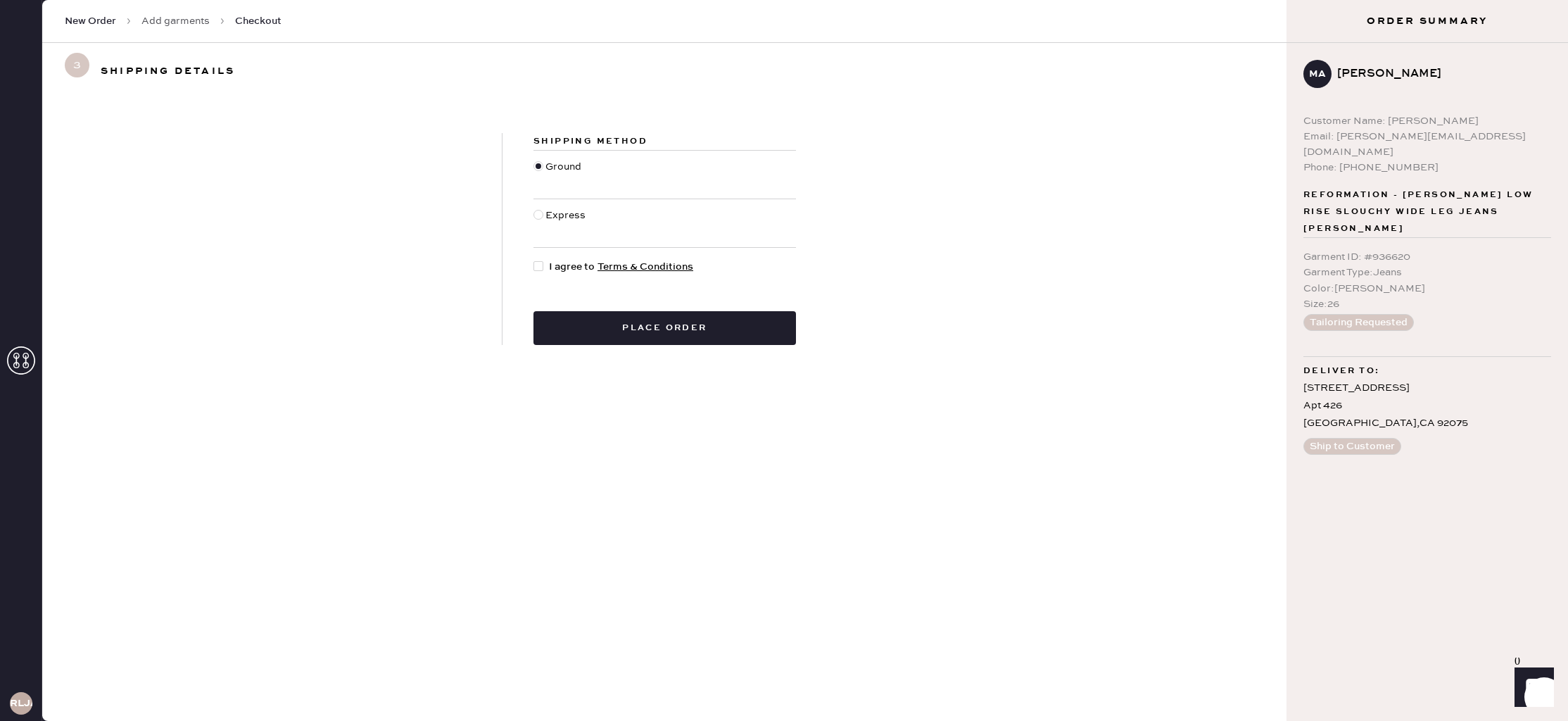
drag, startPoint x: 556, startPoint y: 268, endPoint x: 586, endPoint y: 291, distance: 37.8
click at [556, 268] on span "I agree to Terms & Conditions" at bounding box center [620, 267] width 144 height 16
click at [534, 260] on input "I agree to Terms & Conditions" at bounding box center [534, 259] width 1 height 1
checkbox input "true"
click at [645, 320] on button "Place order" at bounding box center [665, 327] width 263 height 34
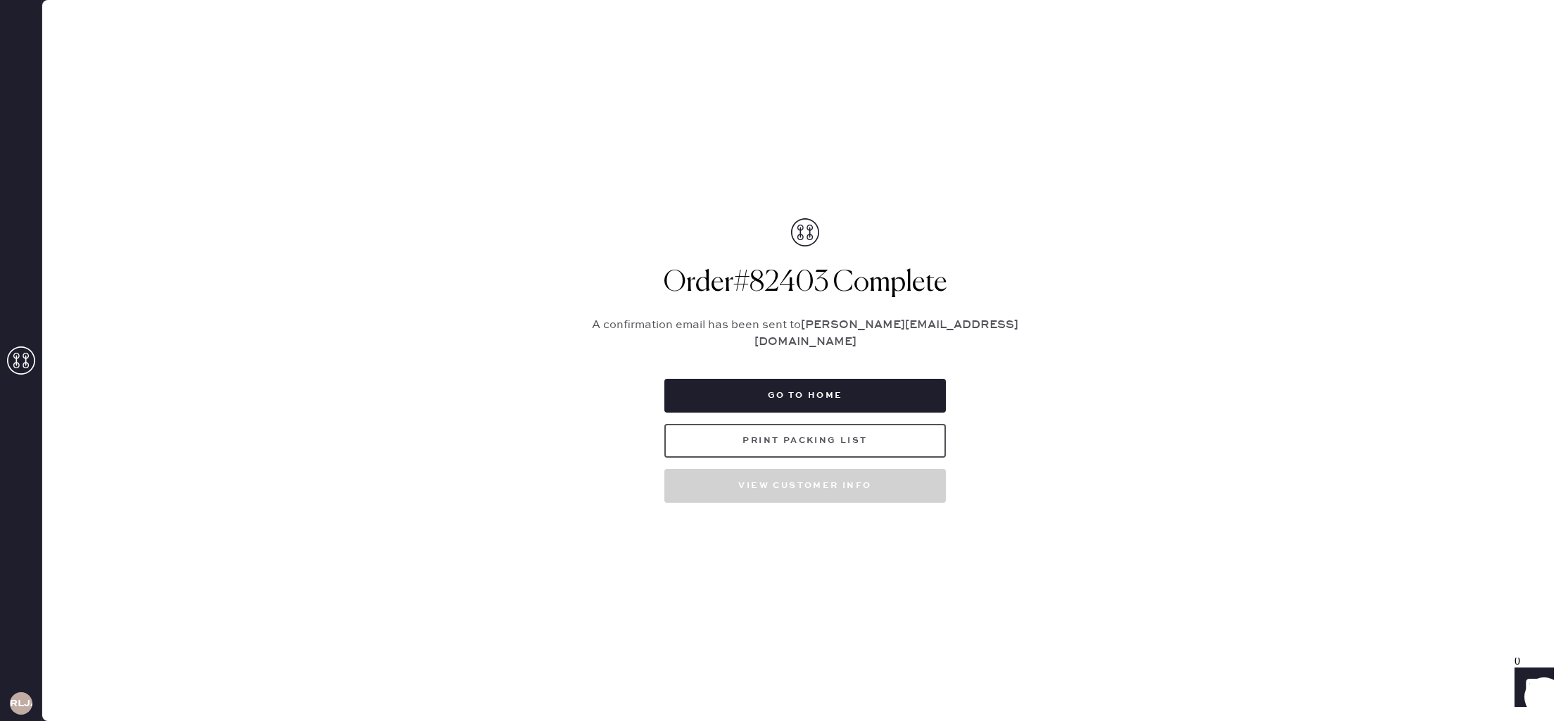
click at [856, 438] on button "Print Packing List" at bounding box center [805, 440] width 282 height 34
click at [848, 381] on button "Go to home" at bounding box center [805, 395] width 282 height 34
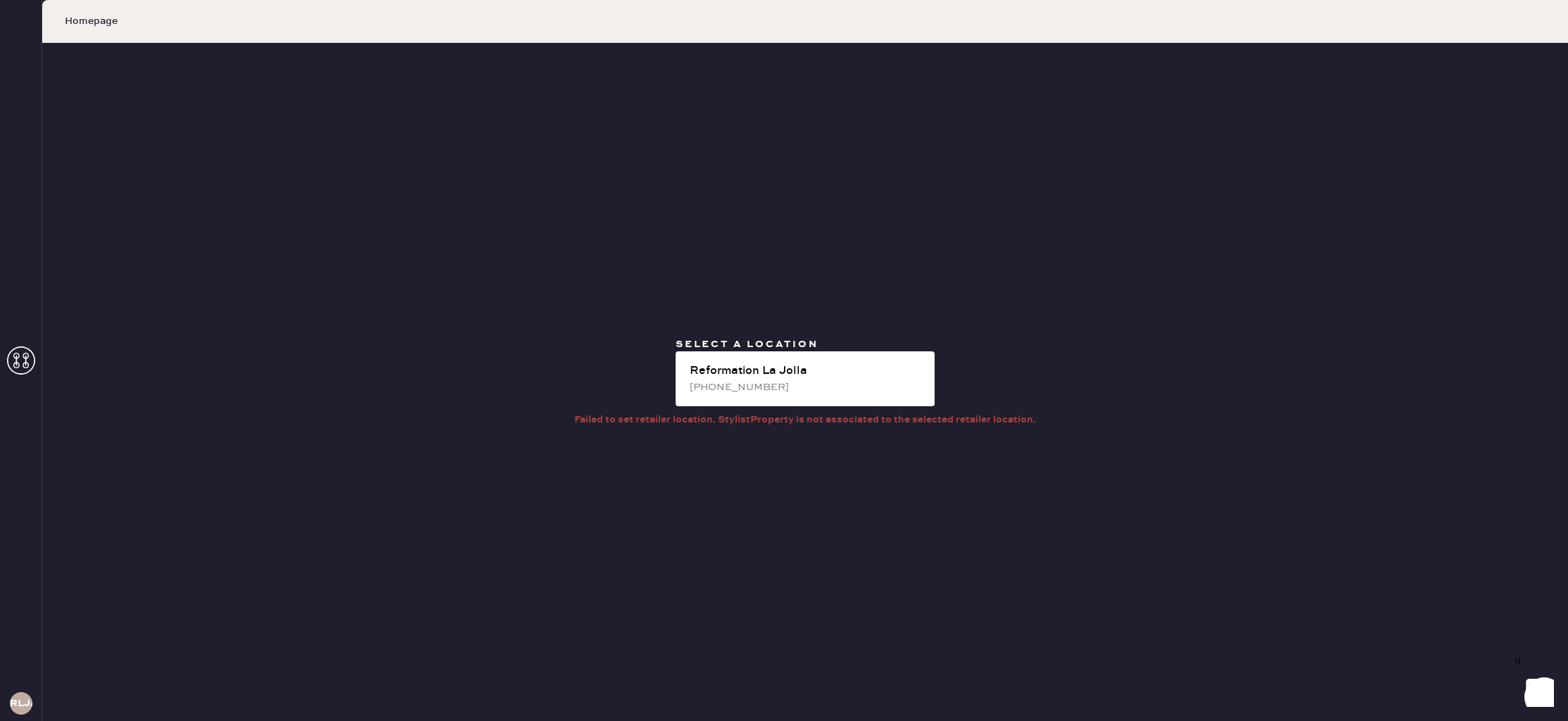
click at [942, 353] on div "Select a location Reformation [GEOGRAPHIC_DATA] [PHONE_NUMBER]" at bounding box center [805, 374] width 282 height 75
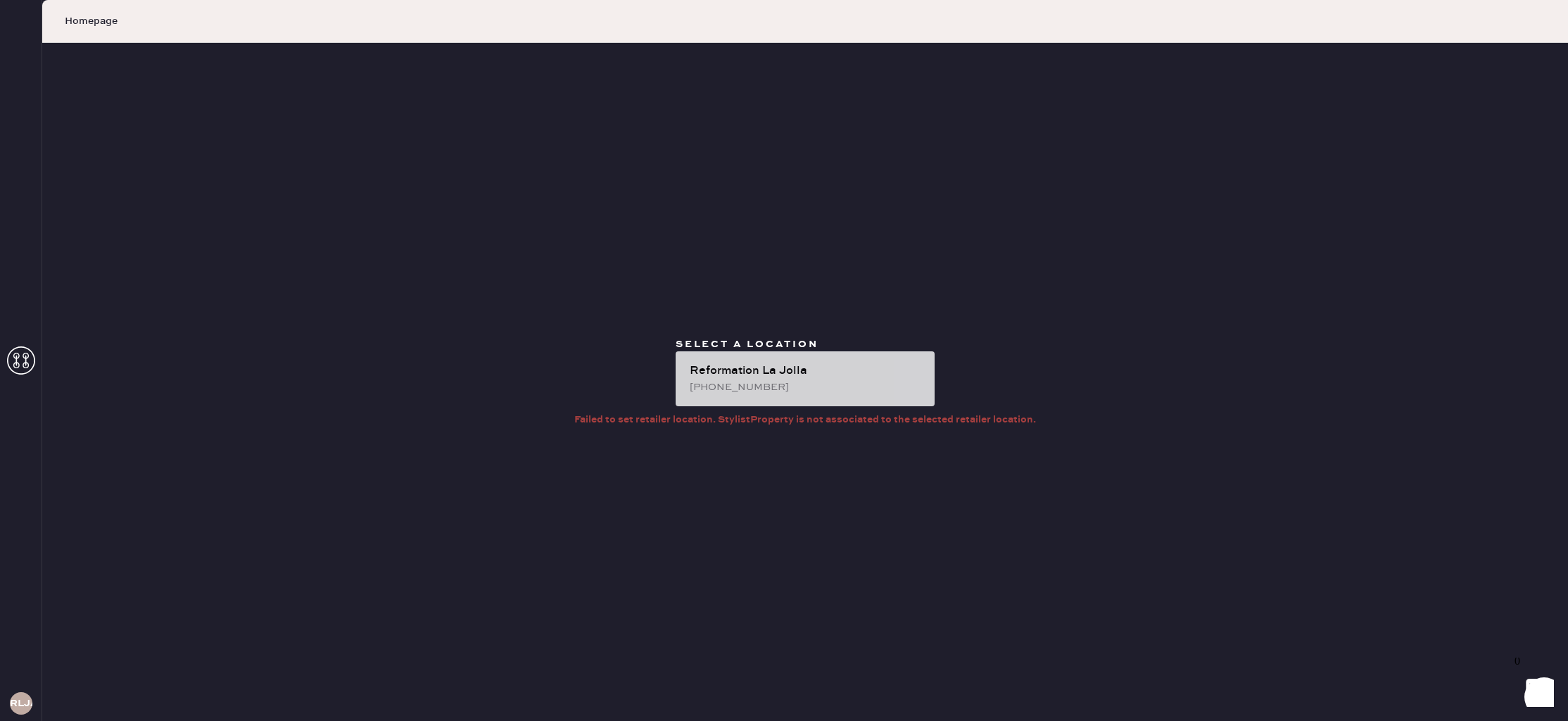
click at [904, 365] on div "Reformation La Jolla" at bounding box center [806, 370] width 234 height 17
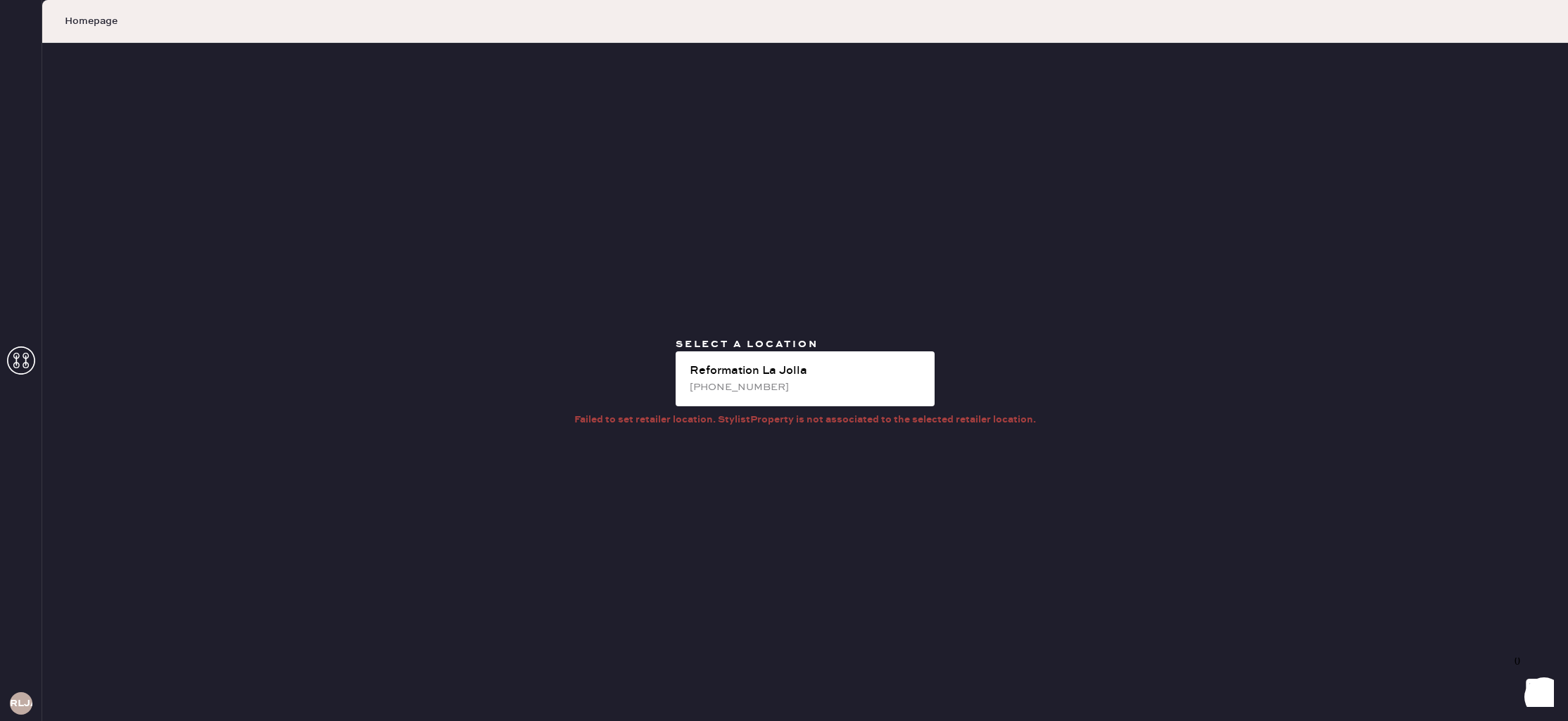
click at [19, 368] on icon at bounding box center [21, 360] width 28 height 28
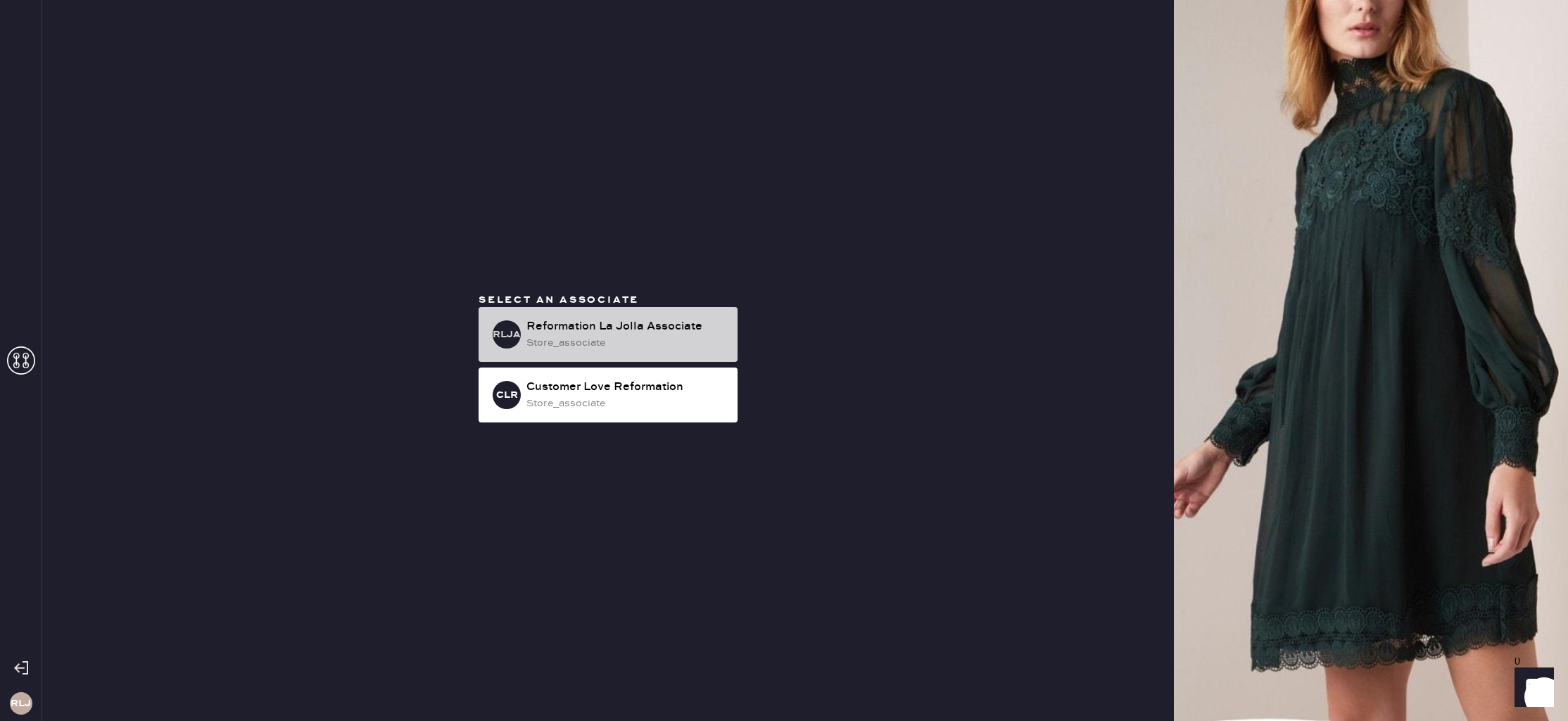
click at [643, 338] on div "store_associate" at bounding box center [627, 343] width 200 height 16
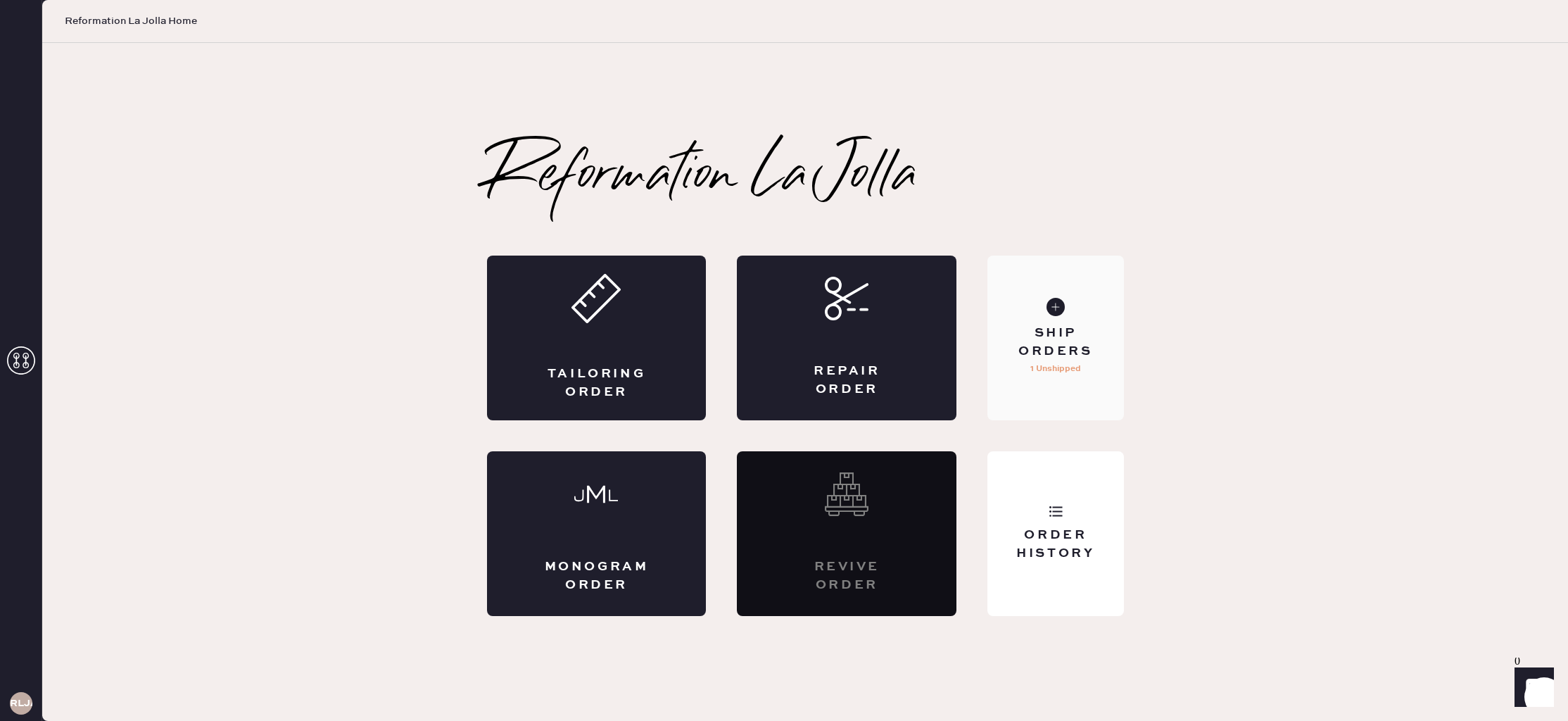
click at [1093, 385] on div "Ship Orders 1 Unshipped" at bounding box center [1055, 338] width 136 height 165
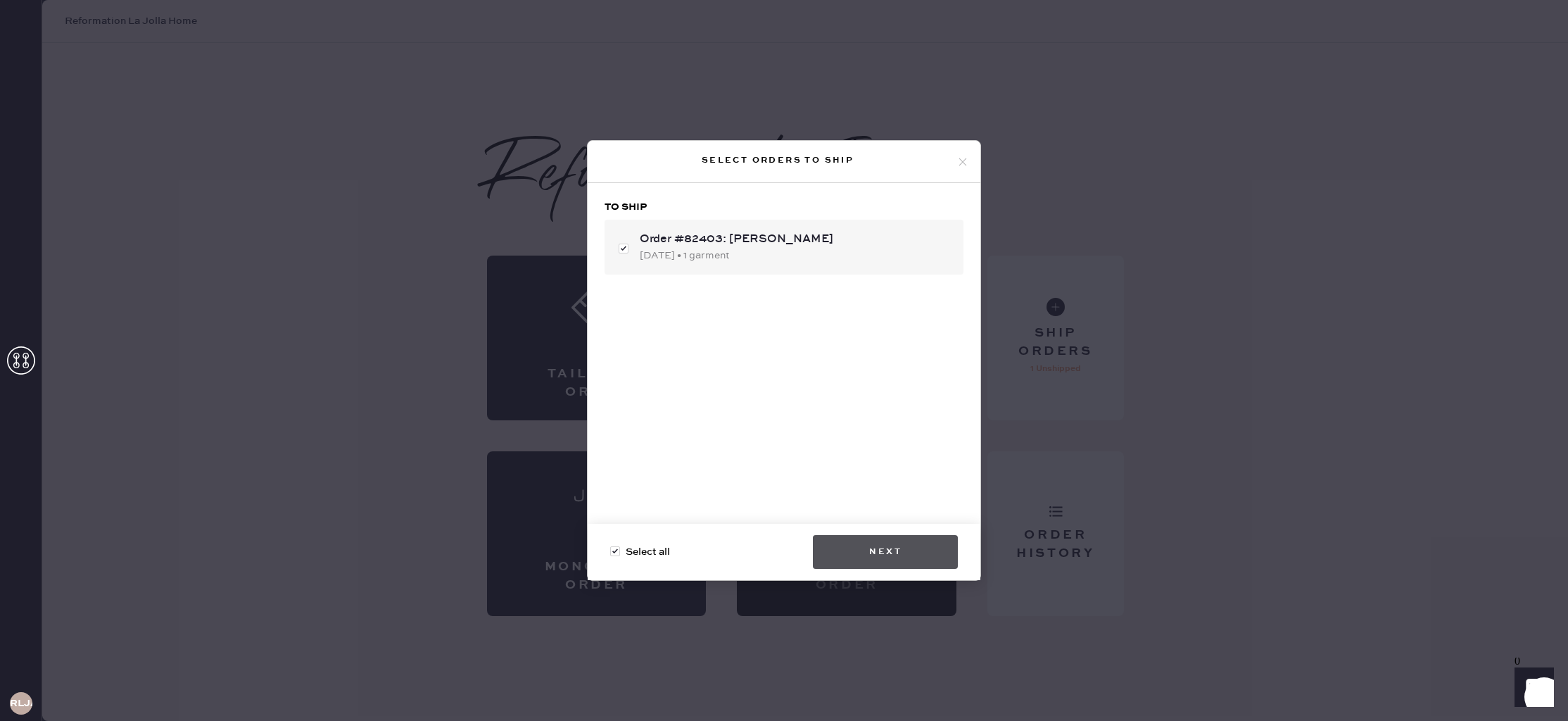
click at [848, 554] on button "Next" at bounding box center [886, 552] width 145 height 34
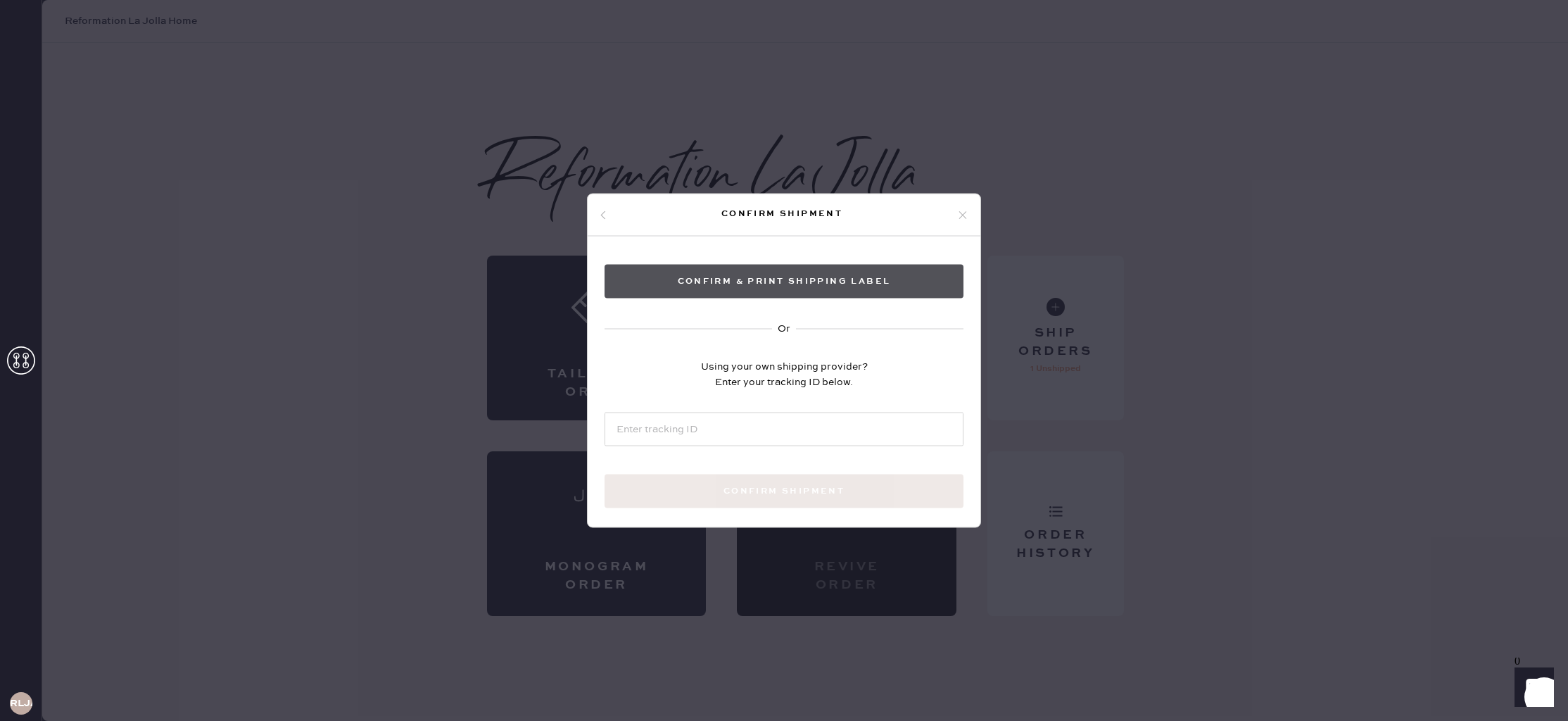
click at [760, 279] on button "Confirm & Print shipping label" at bounding box center [784, 281] width 359 height 34
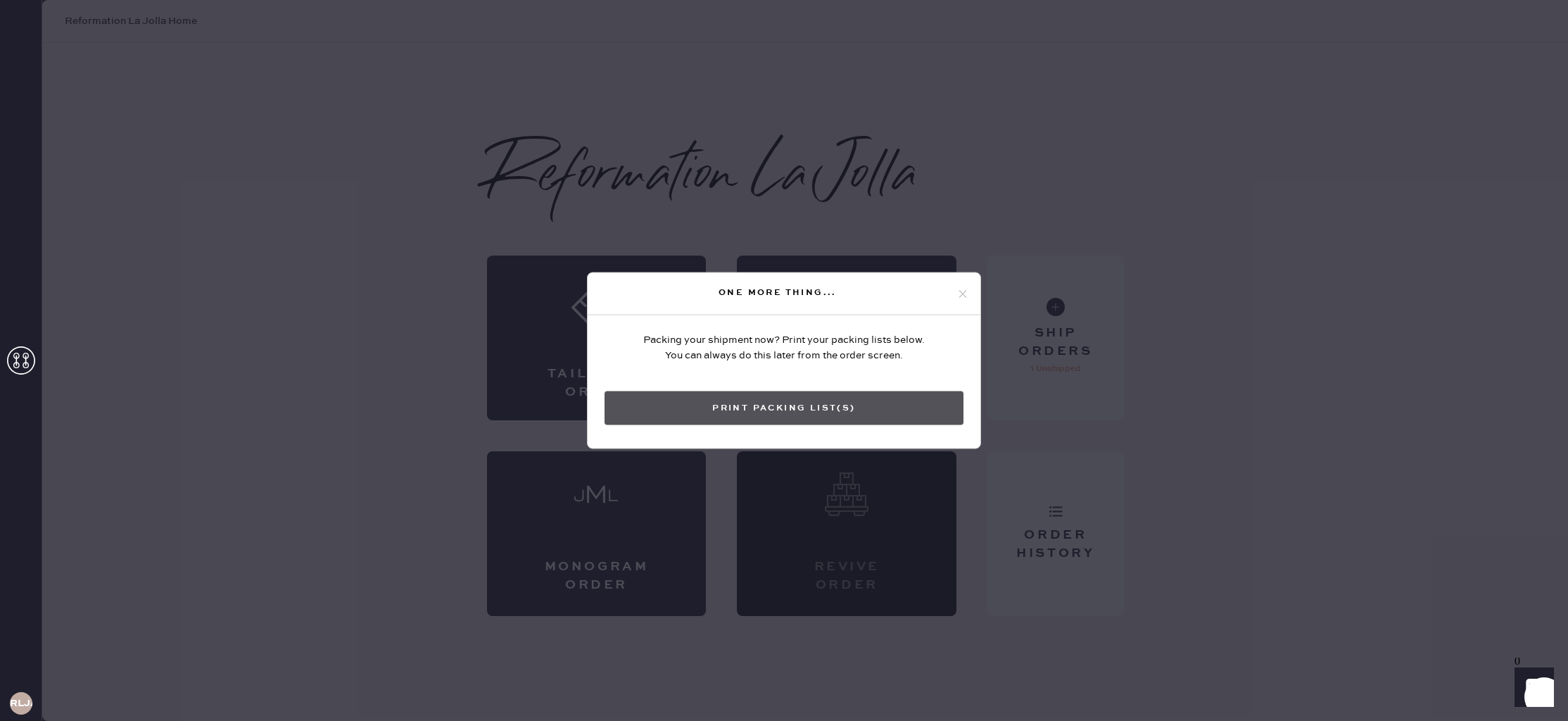
click at [801, 401] on button "Print Packing List(s)" at bounding box center [784, 408] width 359 height 34
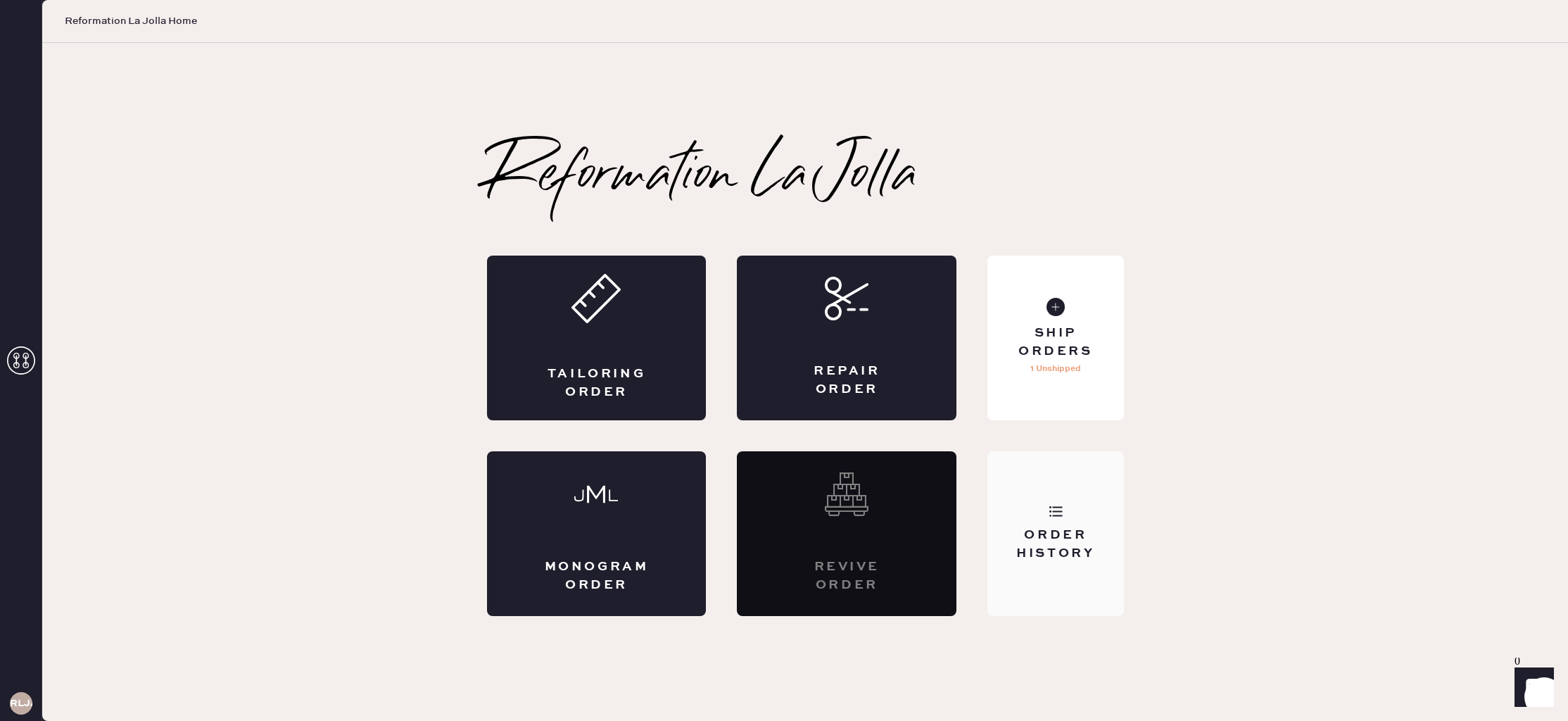
click at [1064, 501] on div "Order History" at bounding box center [1055, 533] width 136 height 165
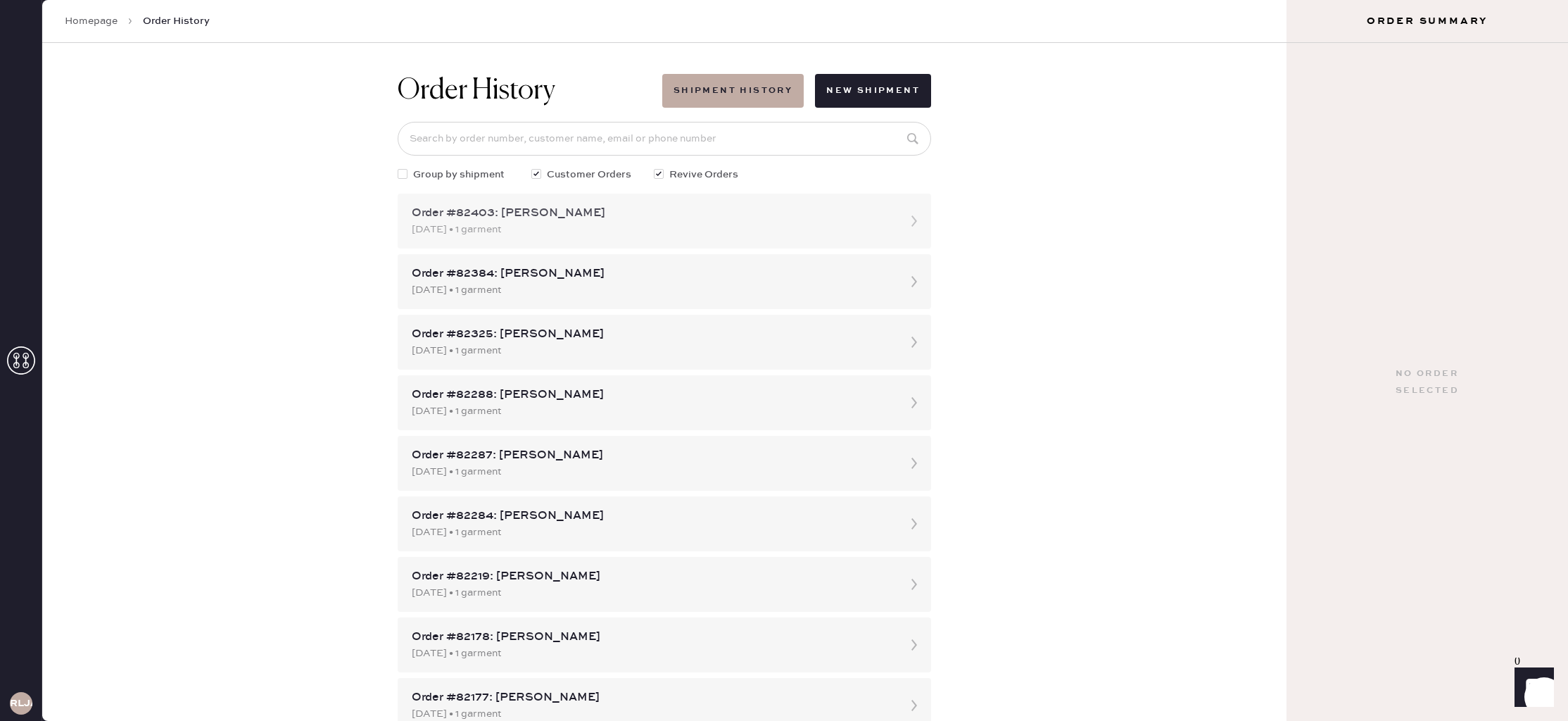
click at [655, 225] on div "[DATE] • 1 garment" at bounding box center [652, 230] width 480 height 16
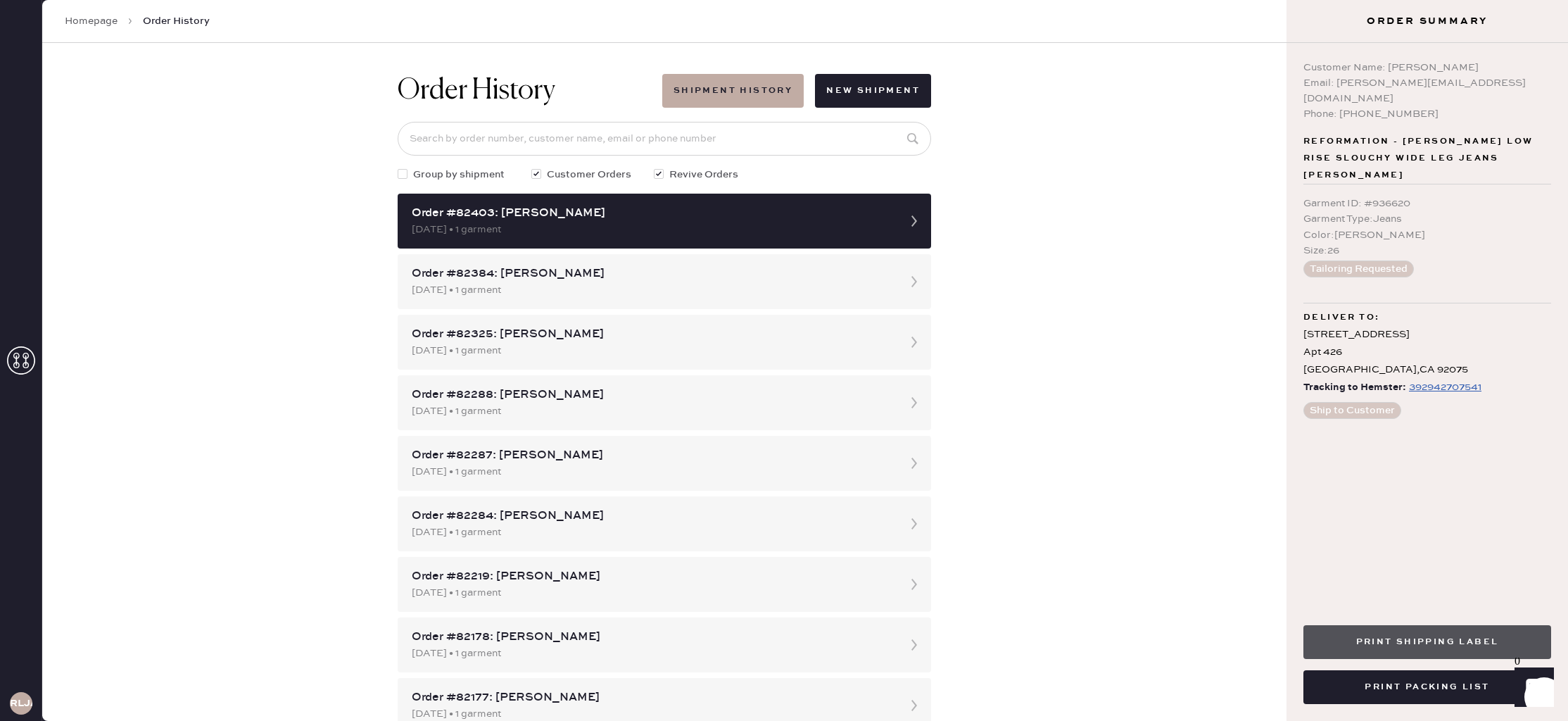
click at [1450, 642] on button "Print Shipping Label" at bounding box center [1427, 642] width 248 height 34
